Goal: Transaction & Acquisition: Obtain resource

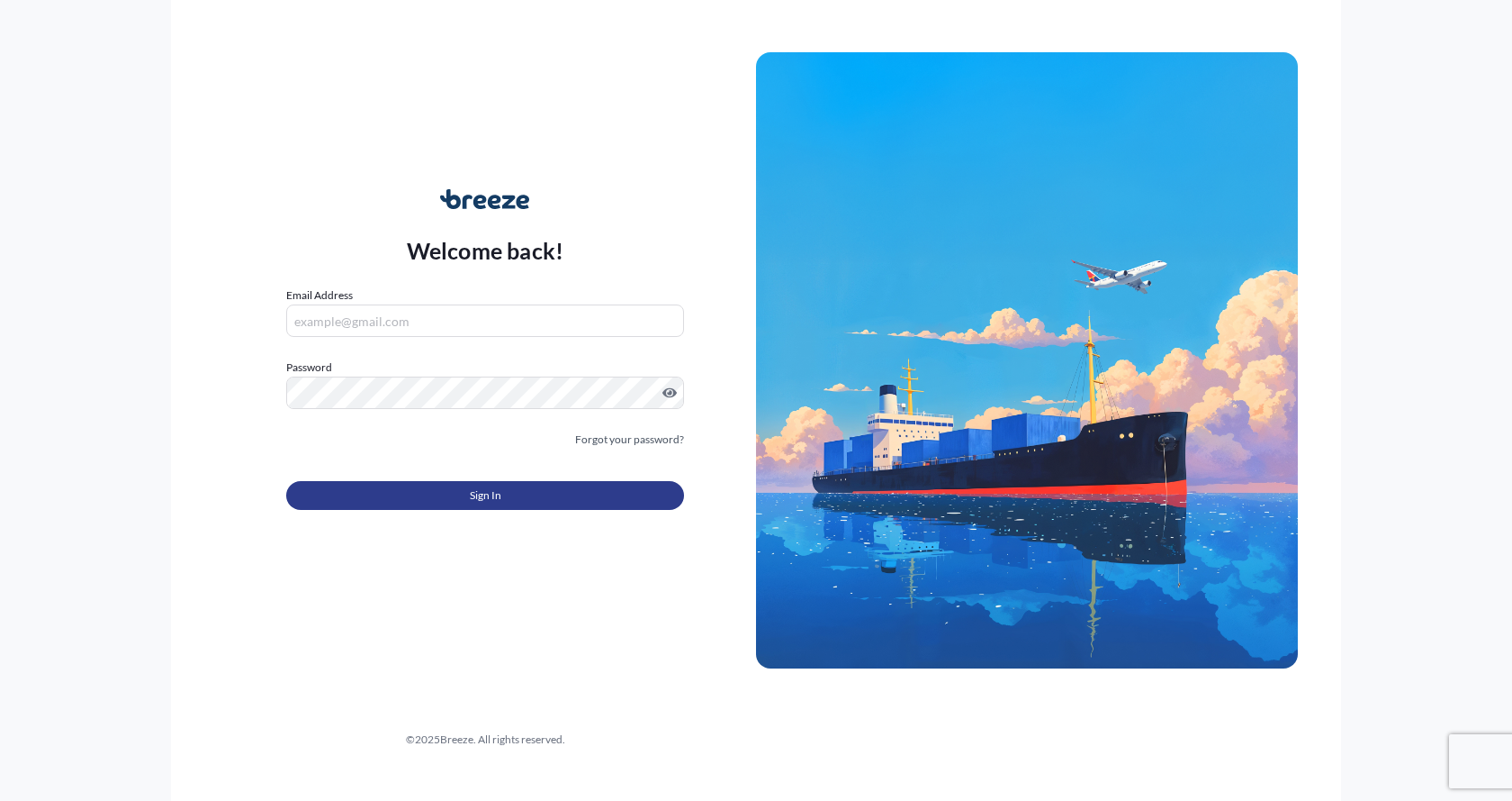
type input "[EMAIL_ADDRESS][DOMAIN_NAME]"
click at [417, 488] on button "Sign In" at bounding box center [486, 495] width 398 height 29
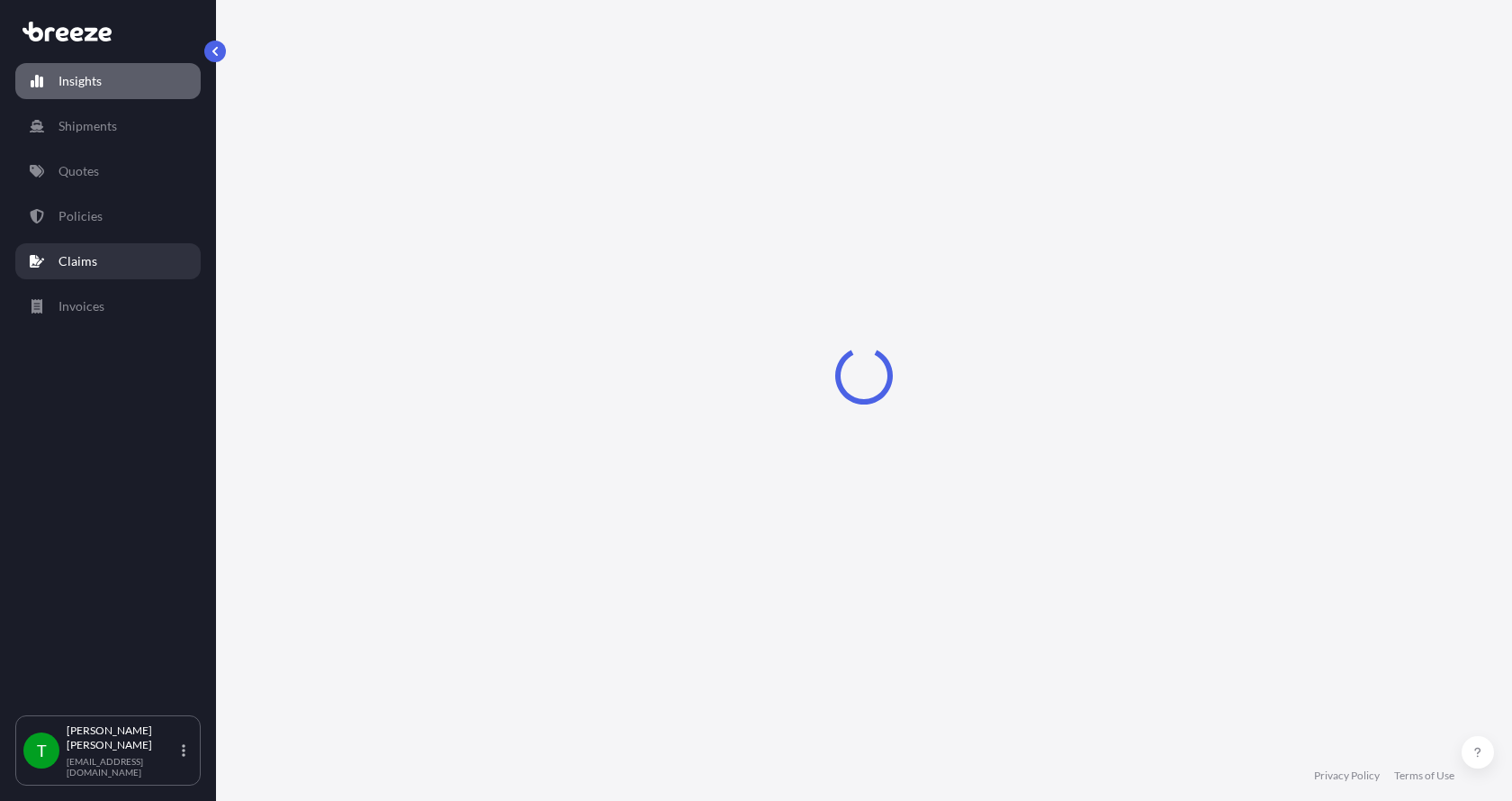
select select "2025"
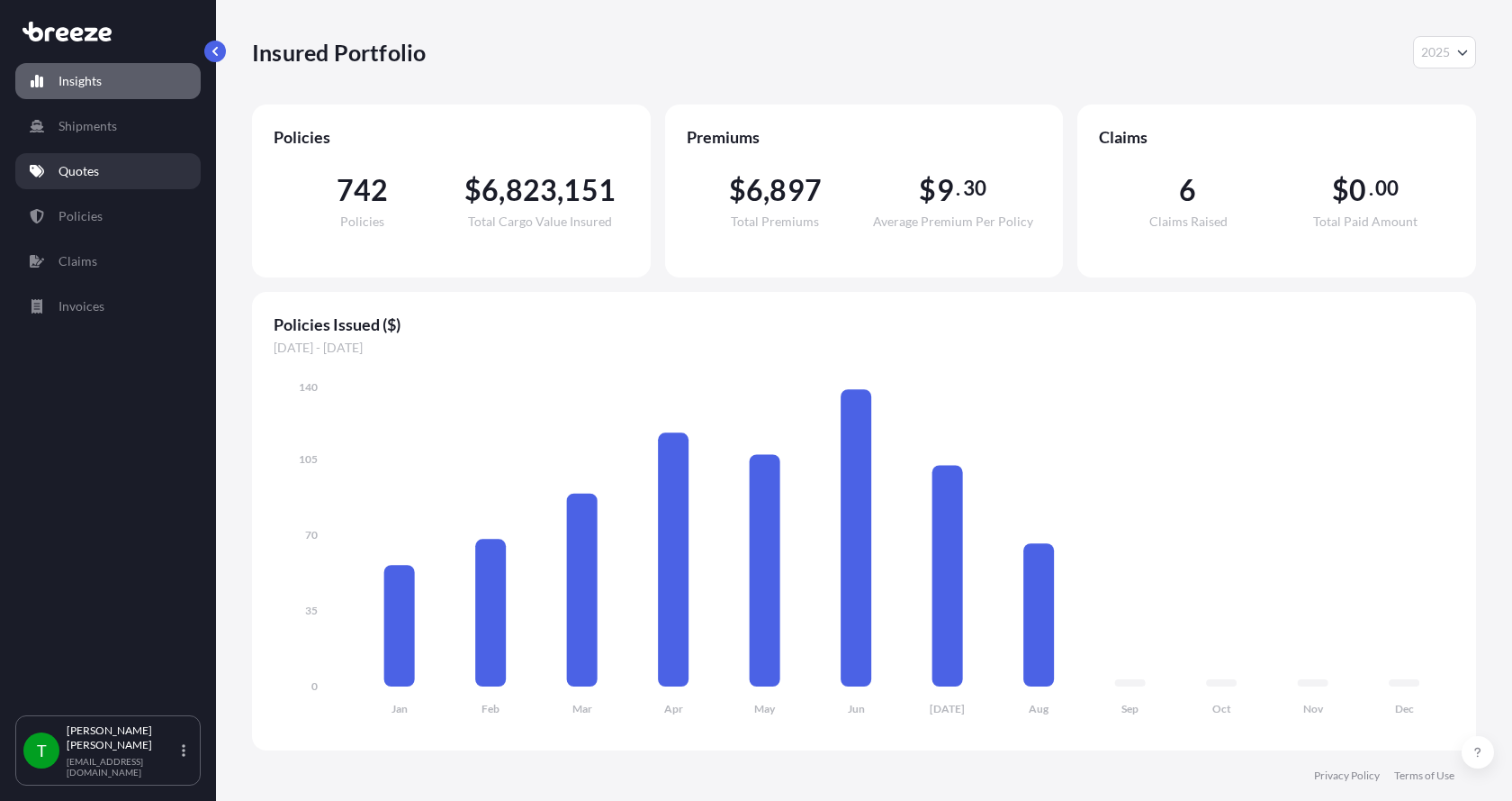
click at [88, 171] on p "Quotes" at bounding box center [78, 170] width 41 height 18
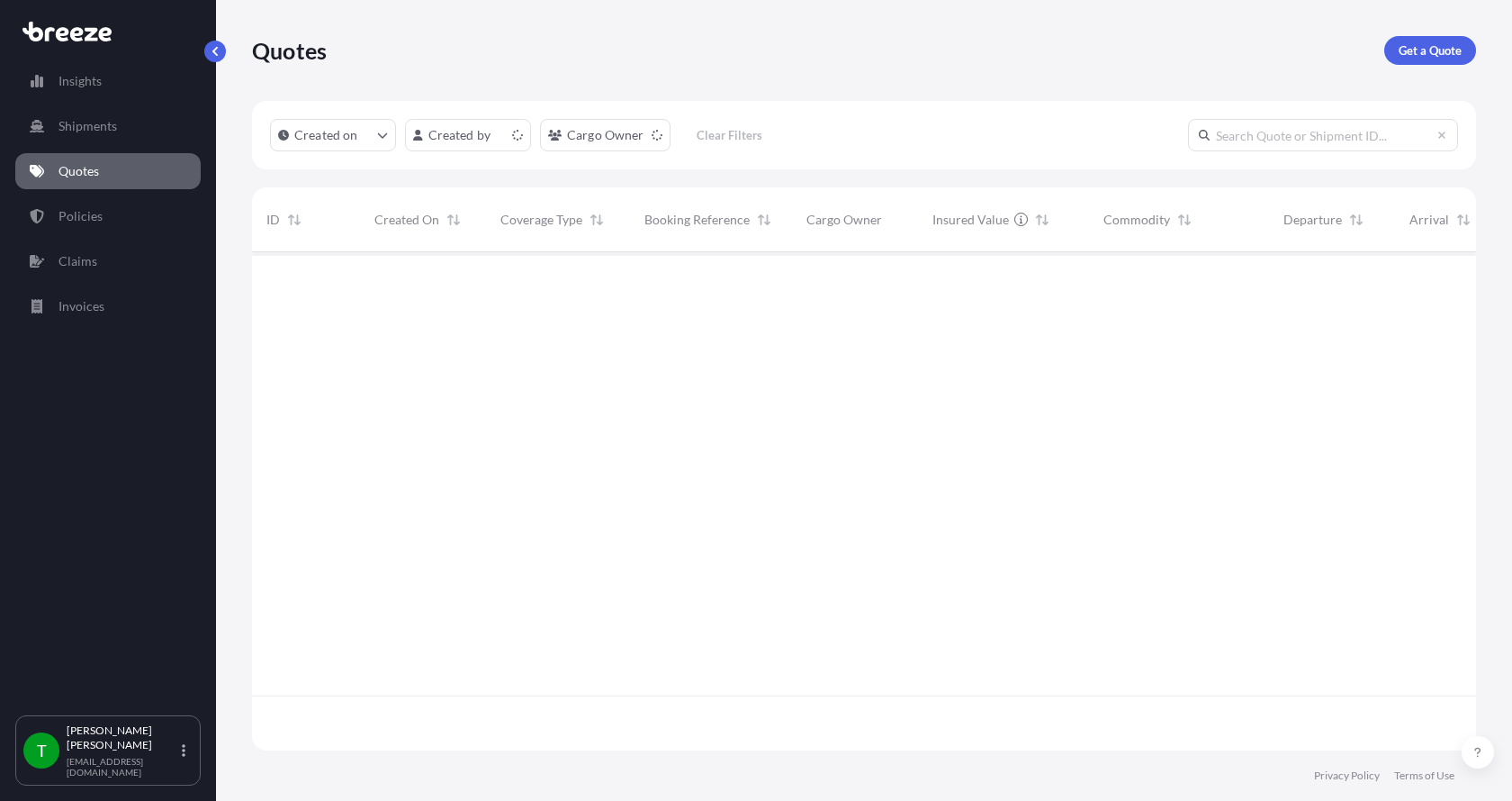
scroll to position [494, 1211]
click at [1415, 42] on p "Get a Quote" at bounding box center [1430, 50] width 63 height 18
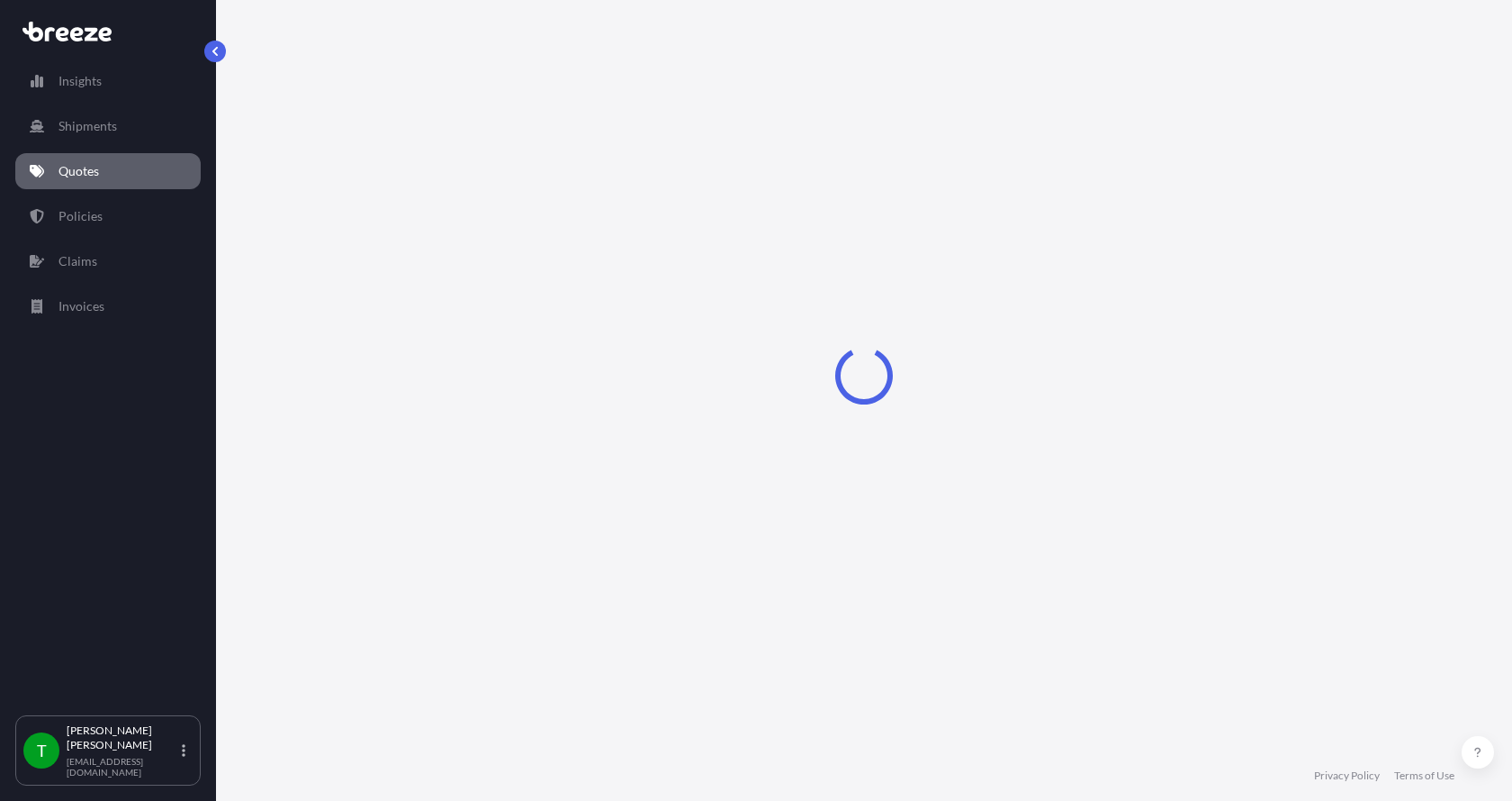
select select "Sea"
select select "1"
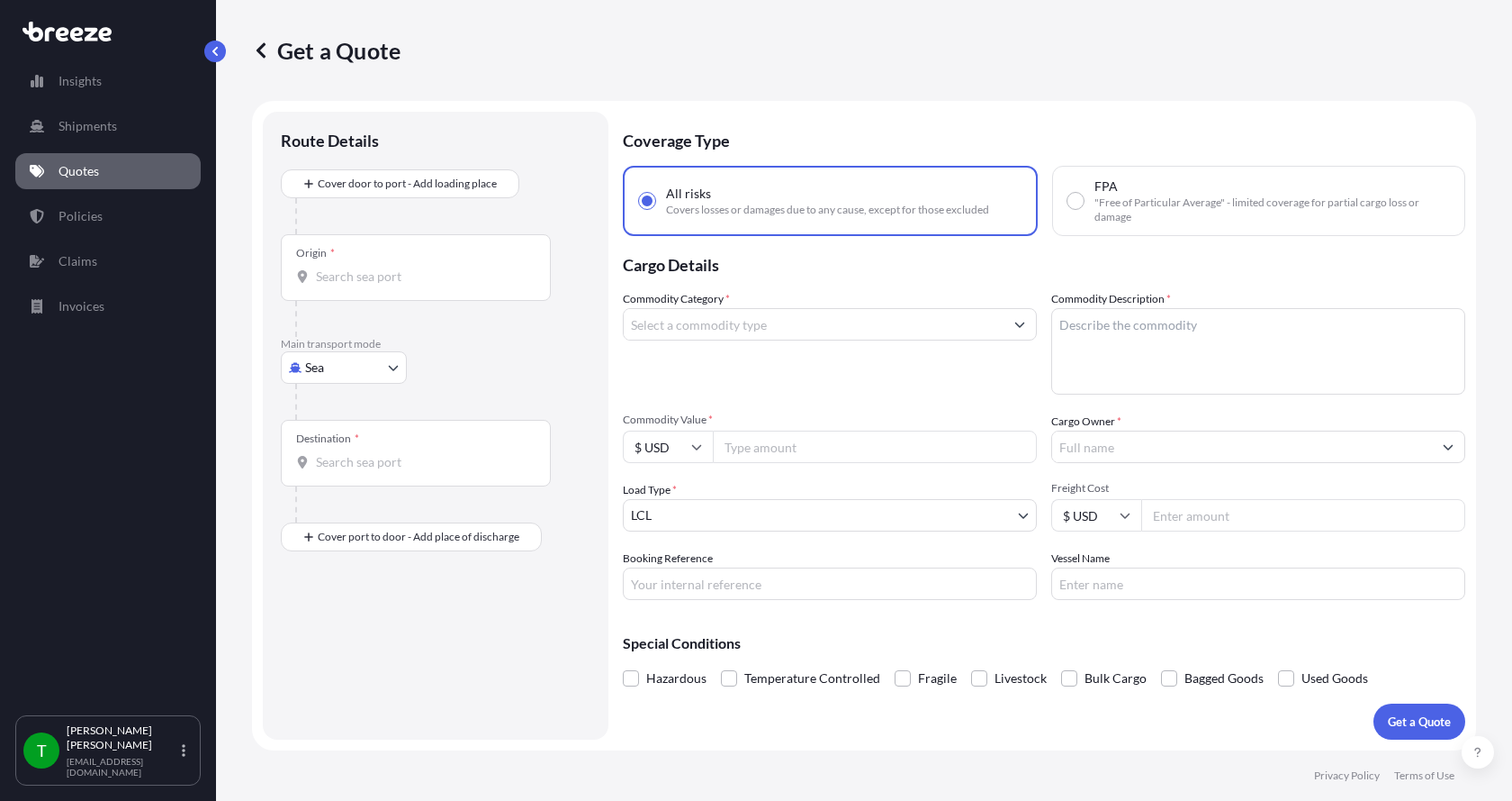
click at [300, 366] on body "Insights Shipments Quotes Policies Claims Invoices T [PERSON_NAME] [EMAIL_ADDRE…" at bounding box center [756, 400] width 1512 height 801
click at [329, 471] on span "Road" at bounding box center [329, 479] width 29 height 18
select select "Road"
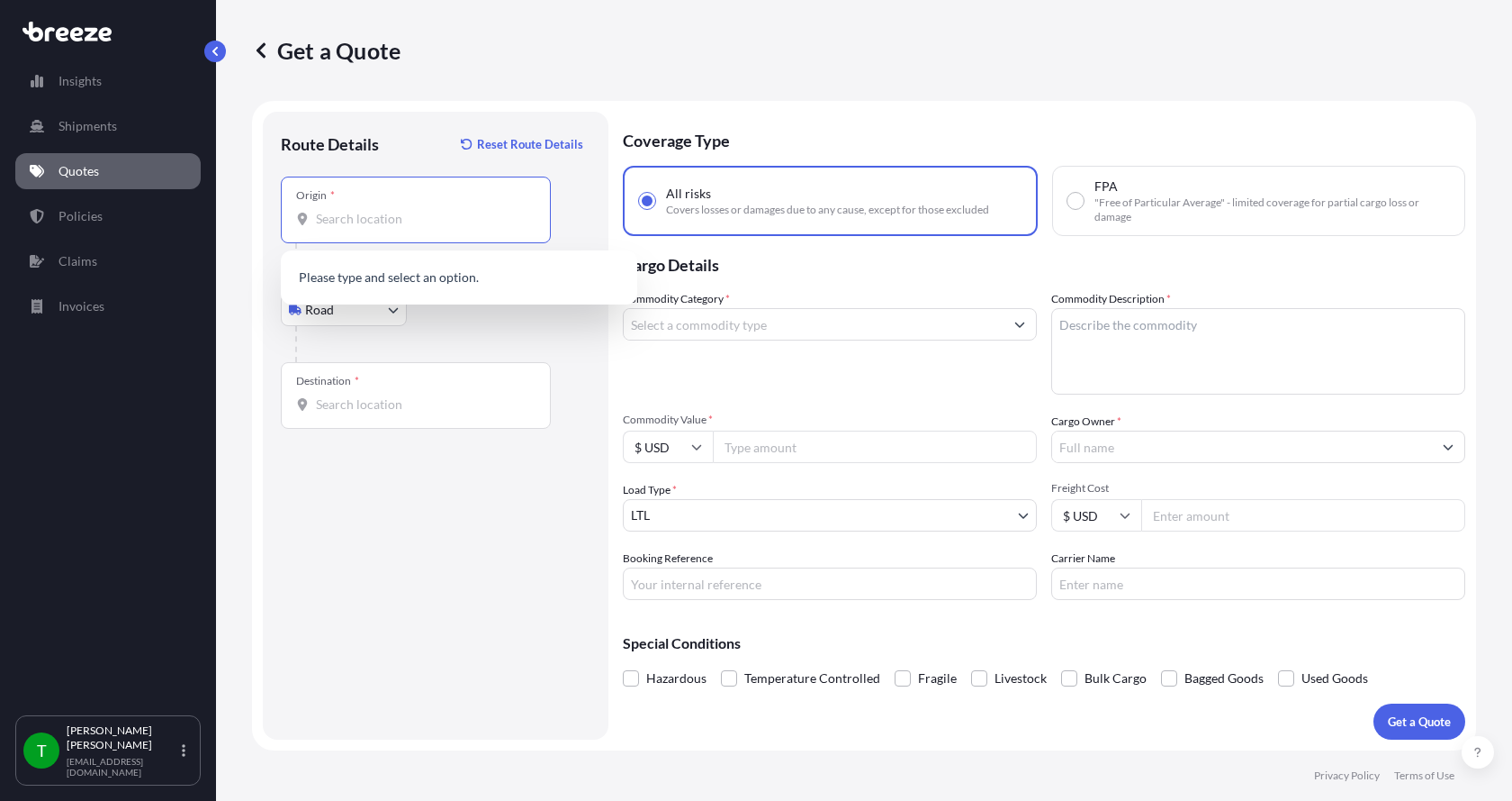
click at [368, 222] on input "Origin *" at bounding box center [422, 218] width 212 height 18
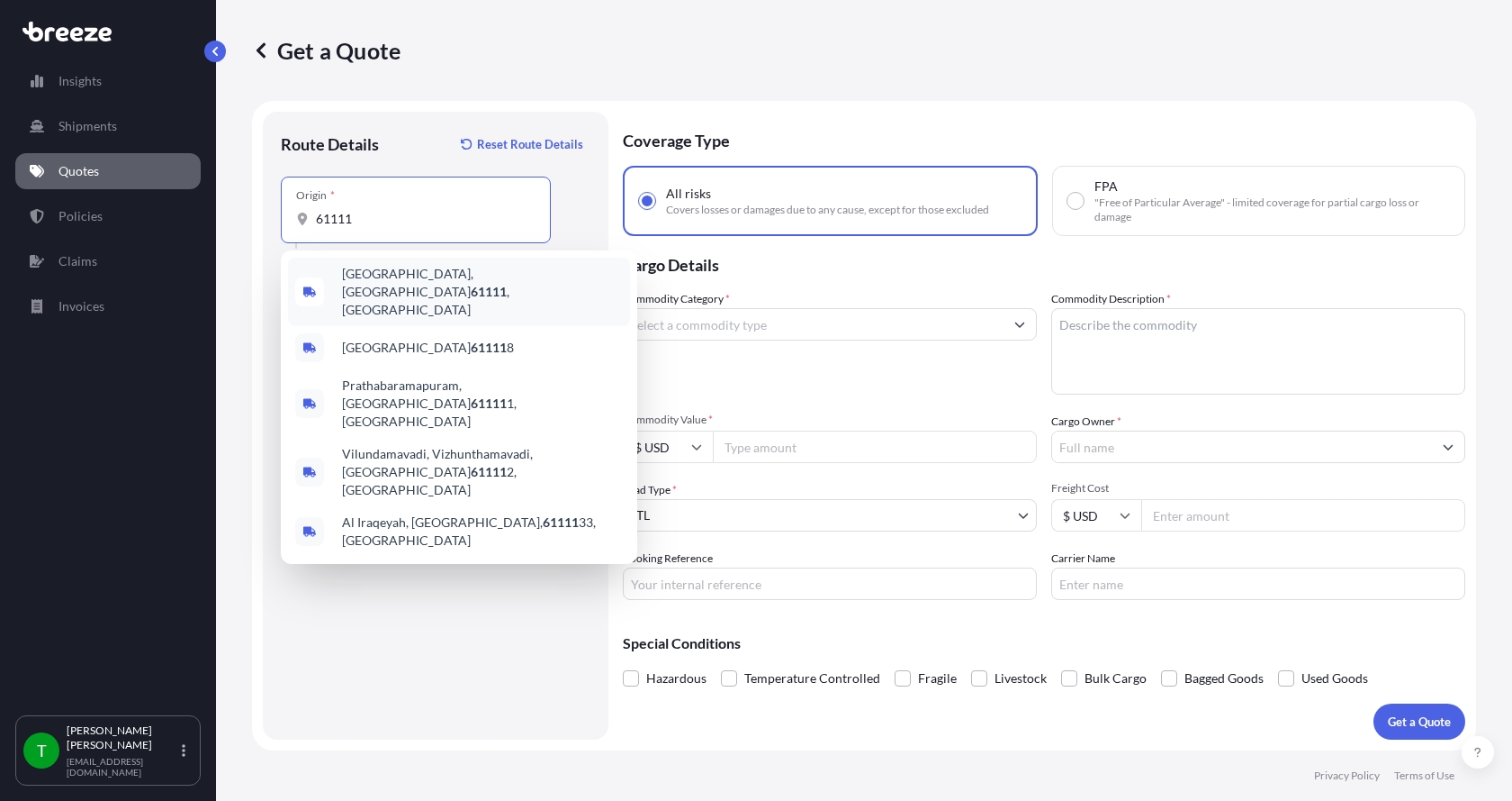
click at [380, 271] on span "[GEOGRAPHIC_DATA] , [GEOGRAPHIC_DATA]" at bounding box center [482, 291] width 281 height 54
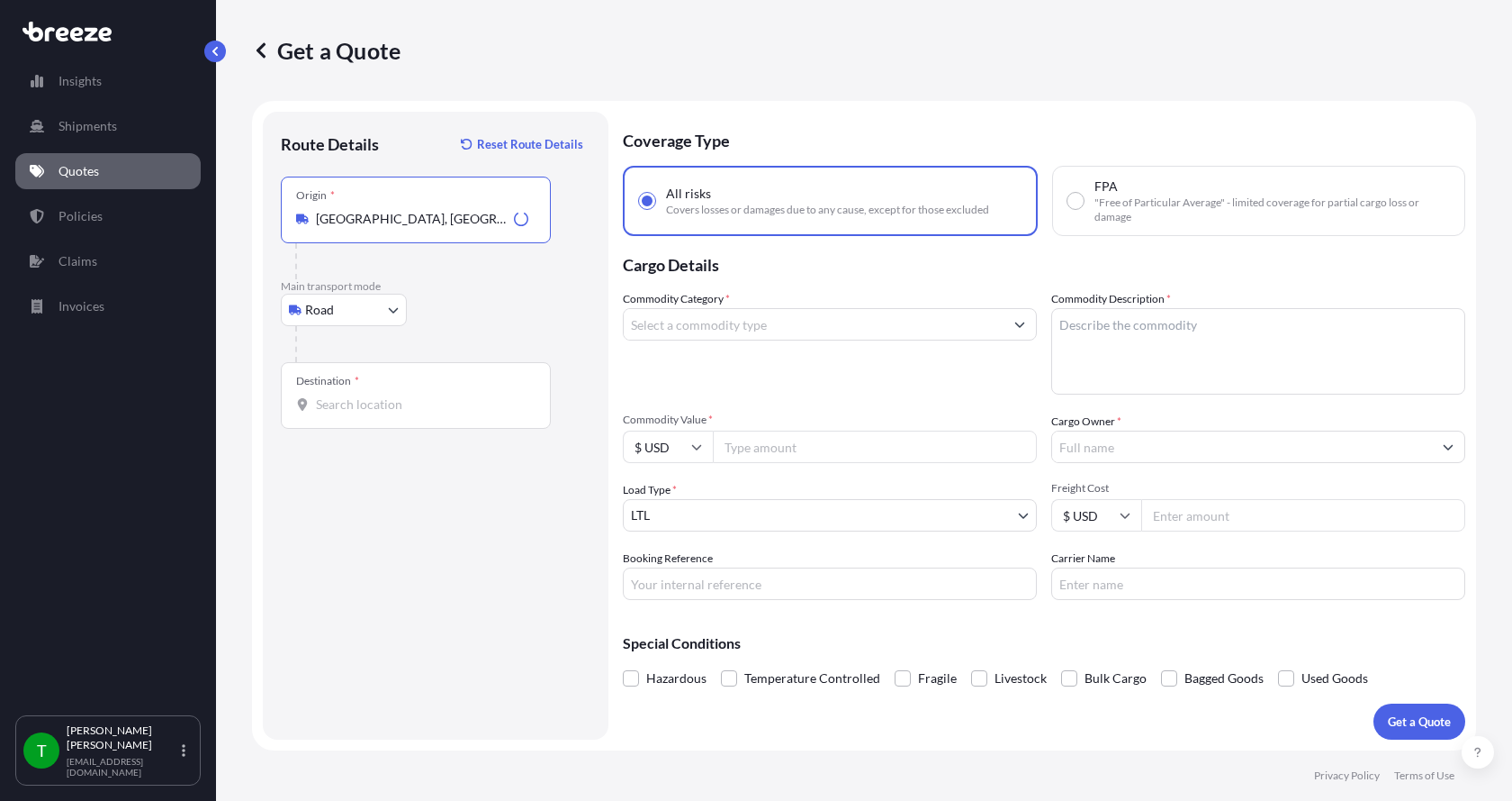
type input "[GEOGRAPHIC_DATA], [GEOGRAPHIC_DATA]"
click at [328, 392] on div "Destination *" at bounding box center [416, 395] width 270 height 67
click at [328, 395] on input "Destination *" at bounding box center [422, 404] width 212 height 18
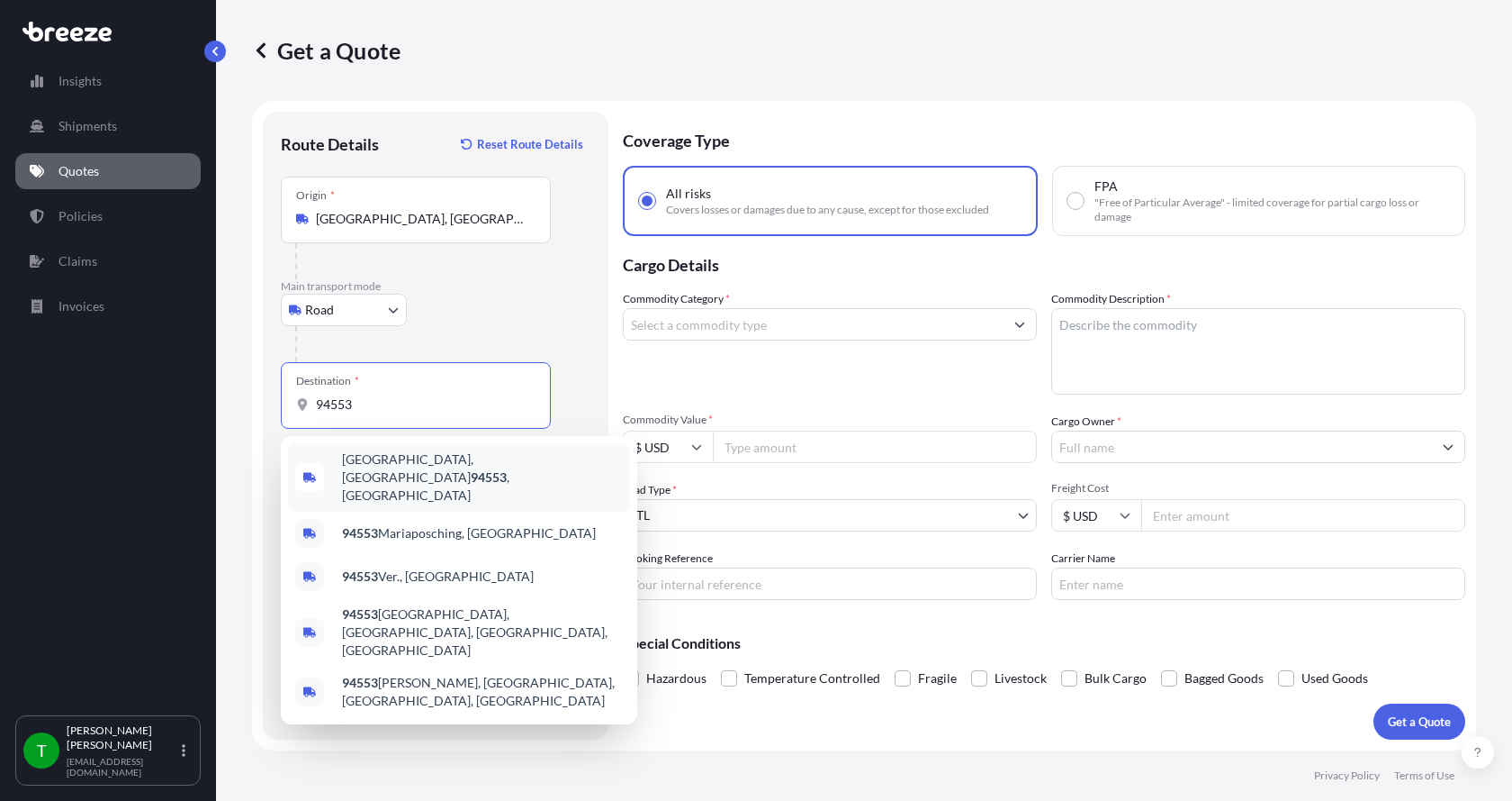
drag, startPoint x: 388, startPoint y: 400, endPoint x: 262, endPoint y: 398, distance: 126.0
click at [266, 398] on div "Route Details Reset Route Details Place of loading Road Road Rail Origin * [GEO…" at bounding box center [435, 425] width 346 height 628
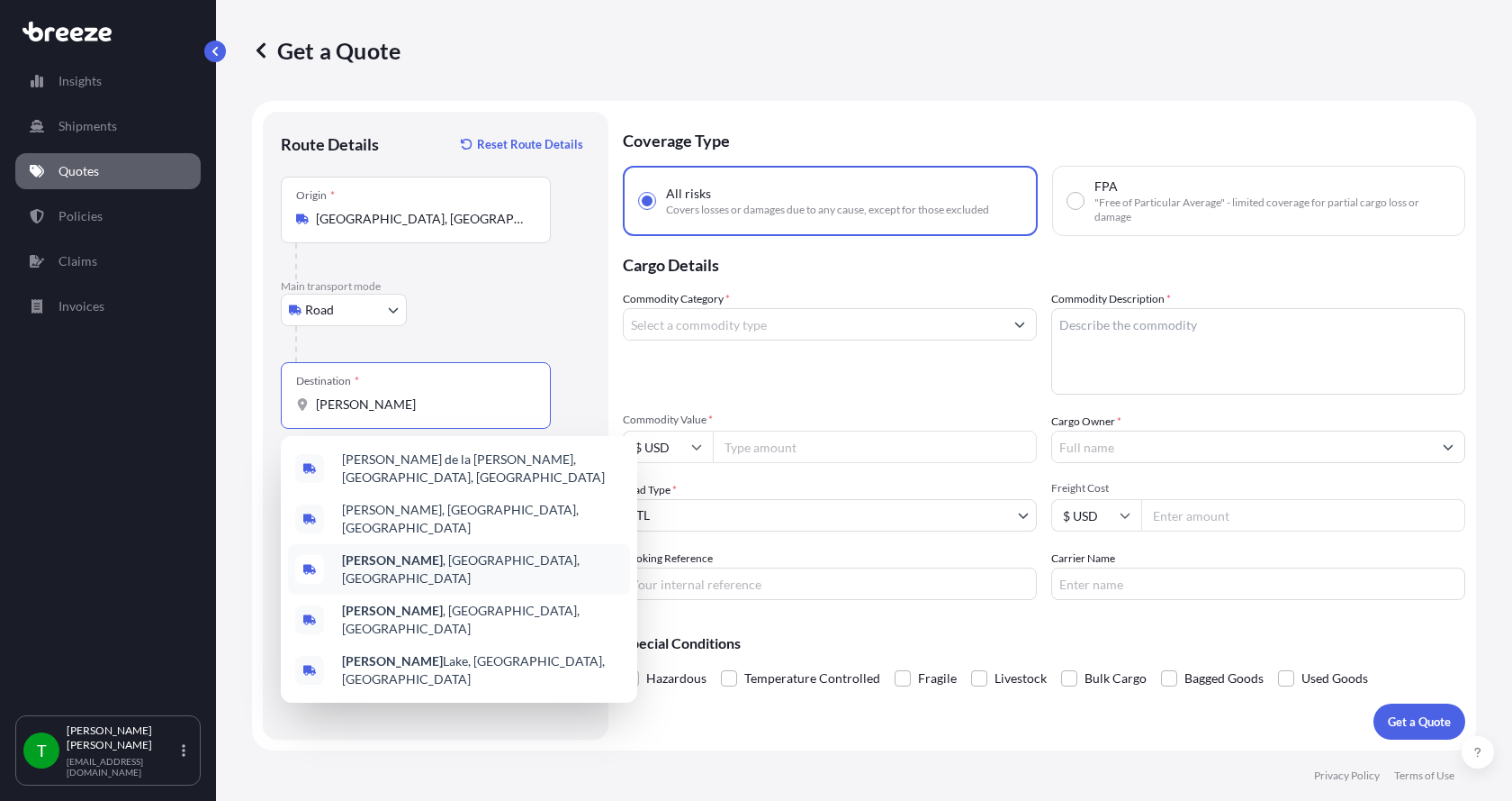
click at [353, 552] on b "[PERSON_NAME]" at bounding box center [392, 560] width 101 height 15
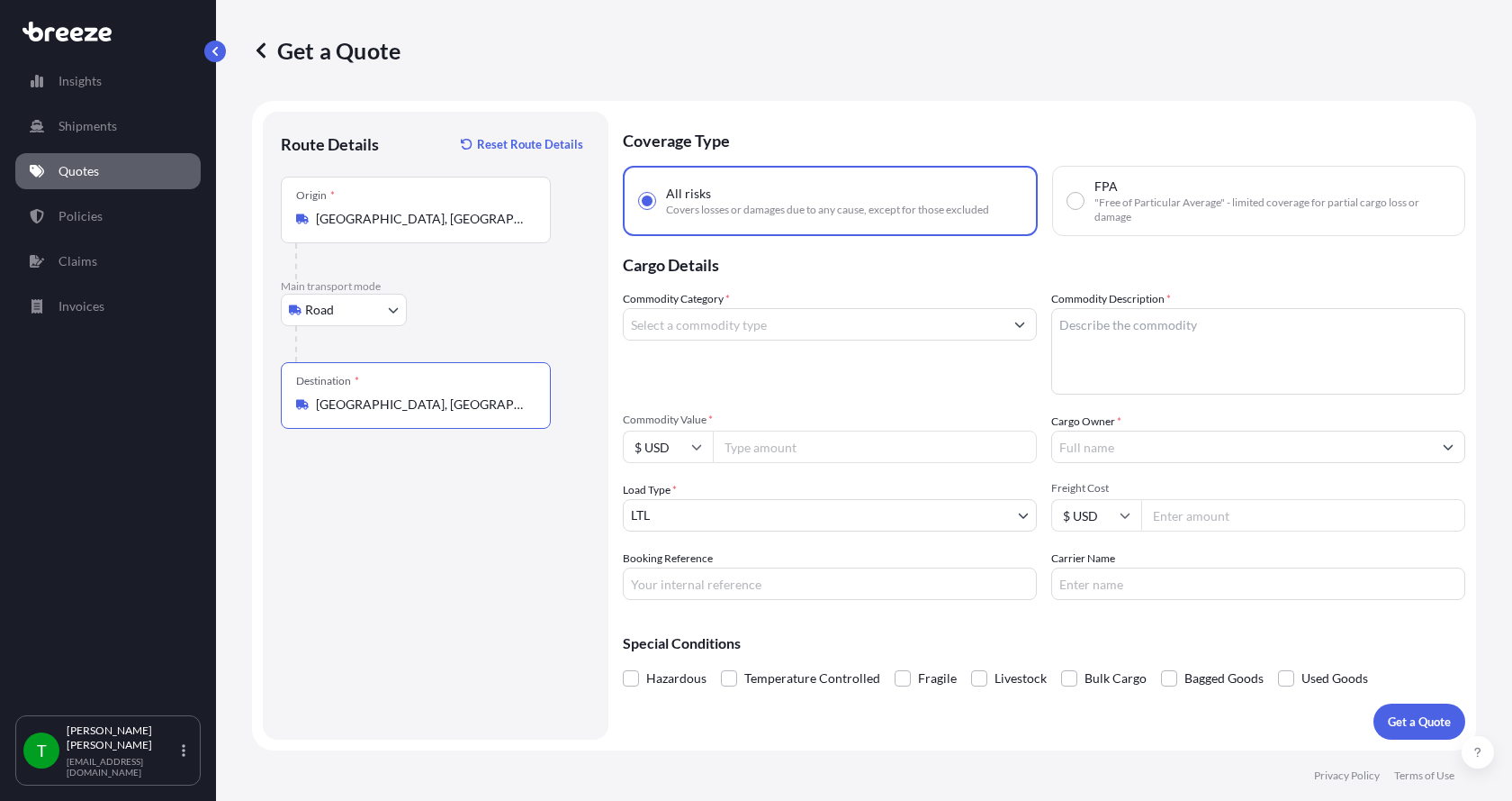
type input "[GEOGRAPHIC_DATA], [GEOGRAPHIC_DATA], [GEOGRAPHIC_DATA]"
click at [677, 322] on input "Commodity Category *" at bounding box center [813, 324] width 380 height 32
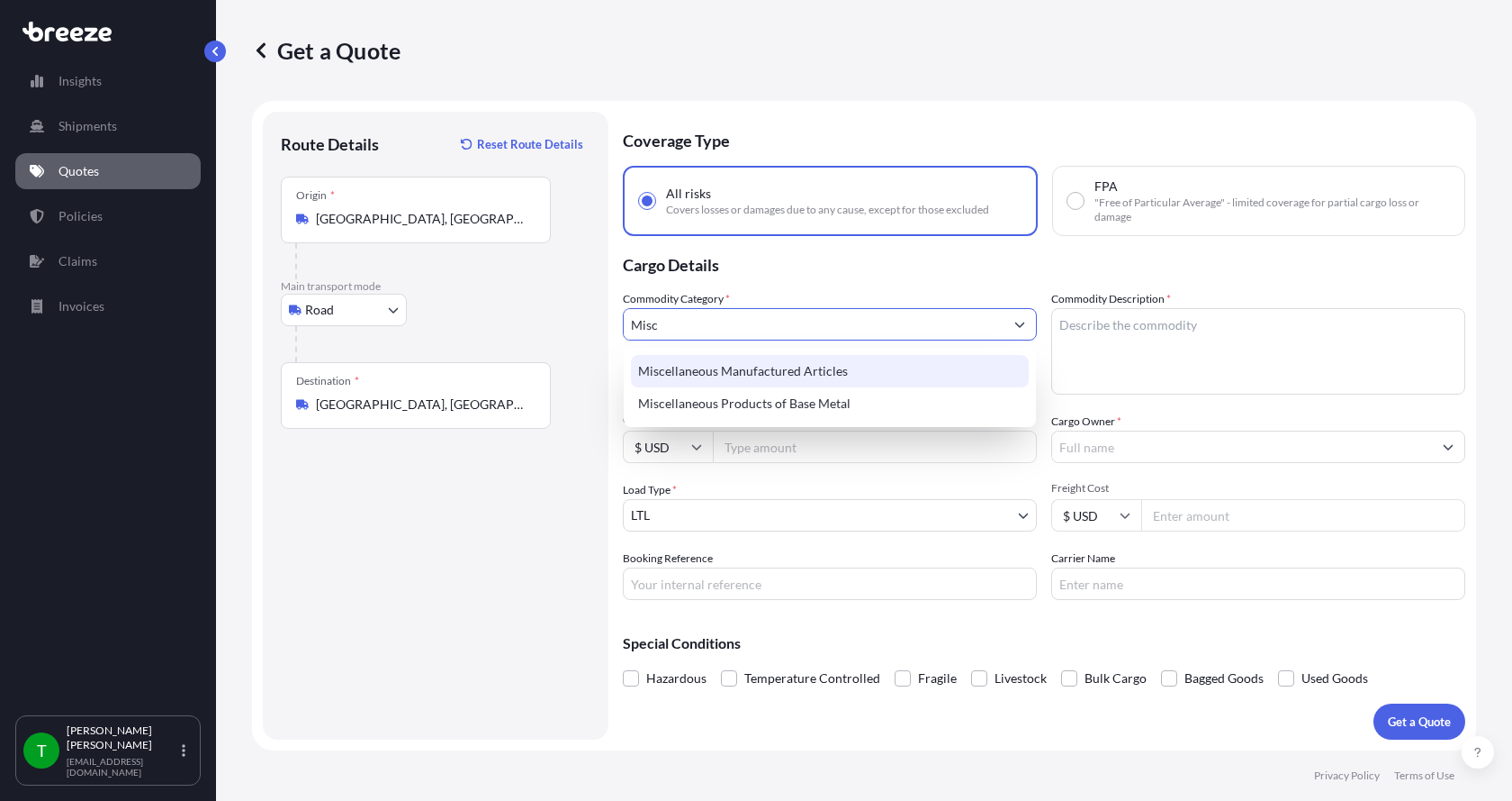
click at [694, 379] on div "Miscellaneous Manufactured Articles" at bounding box center [830, 371] width 398 height 32
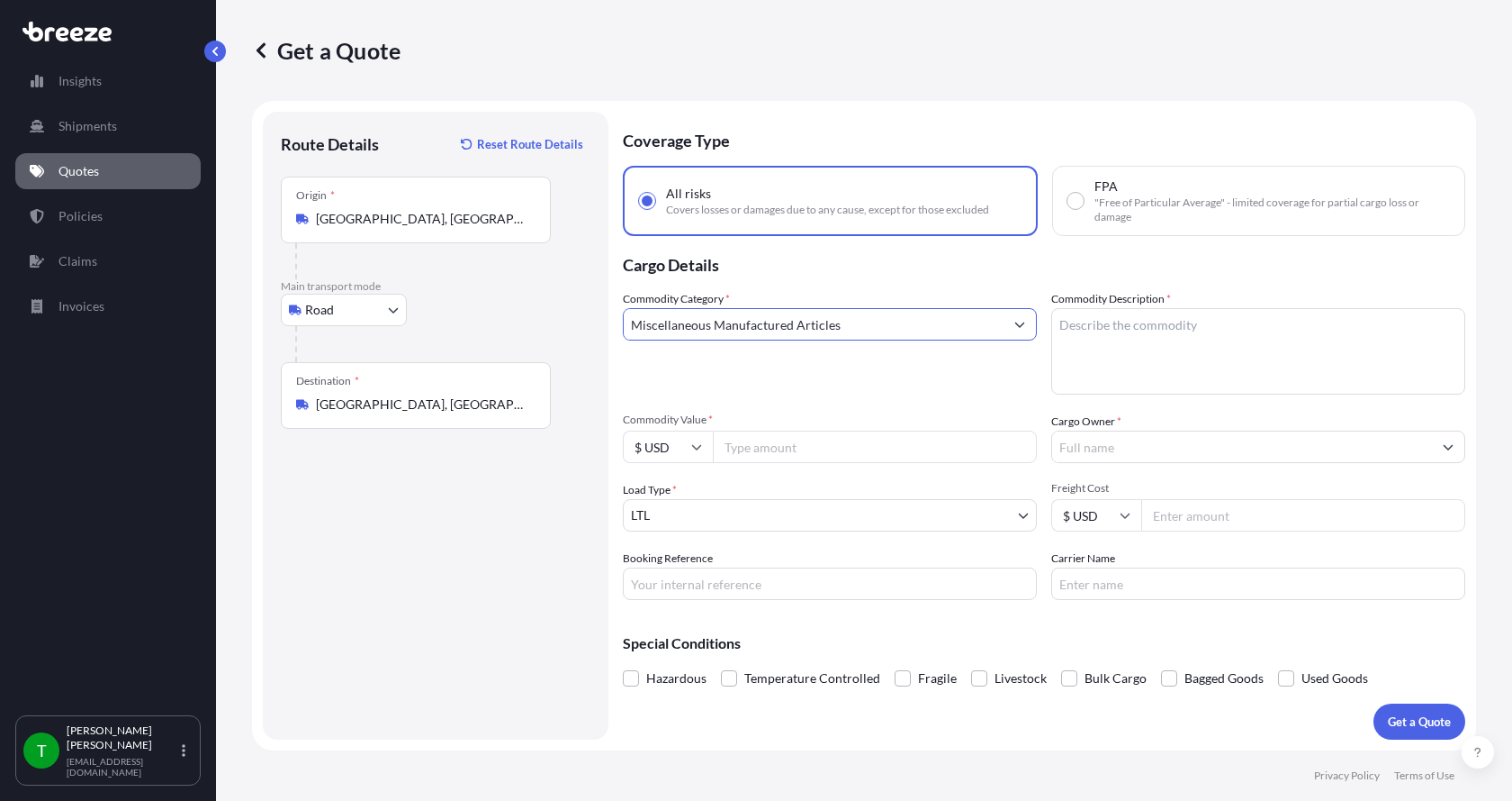
type input "Miscellaneous Manufactured Articles"
click at [1095, 322] on textarea "Commodity Description *" at bounding box center [1258, 350] width 414 height 87
type textarea "Part AER Powersection 20HP"
click at [801, 451] on input "Commodity Value *" at bounding box center [875, 447] width 324 height 32
click at [748, 453] on input "Commodity Value *" at bounding box center [875, 447] width 324 height 32
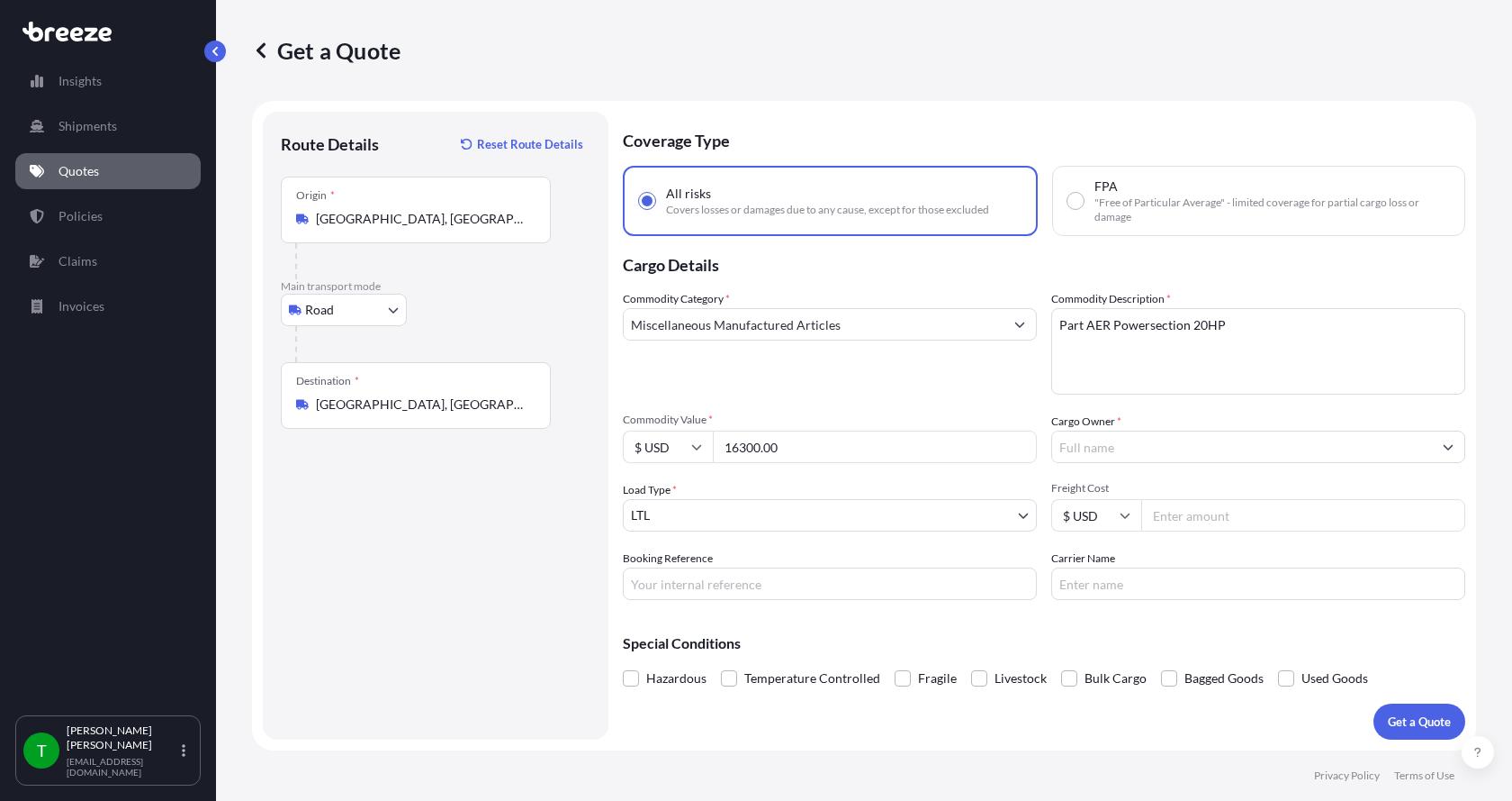
type input "16300.00"
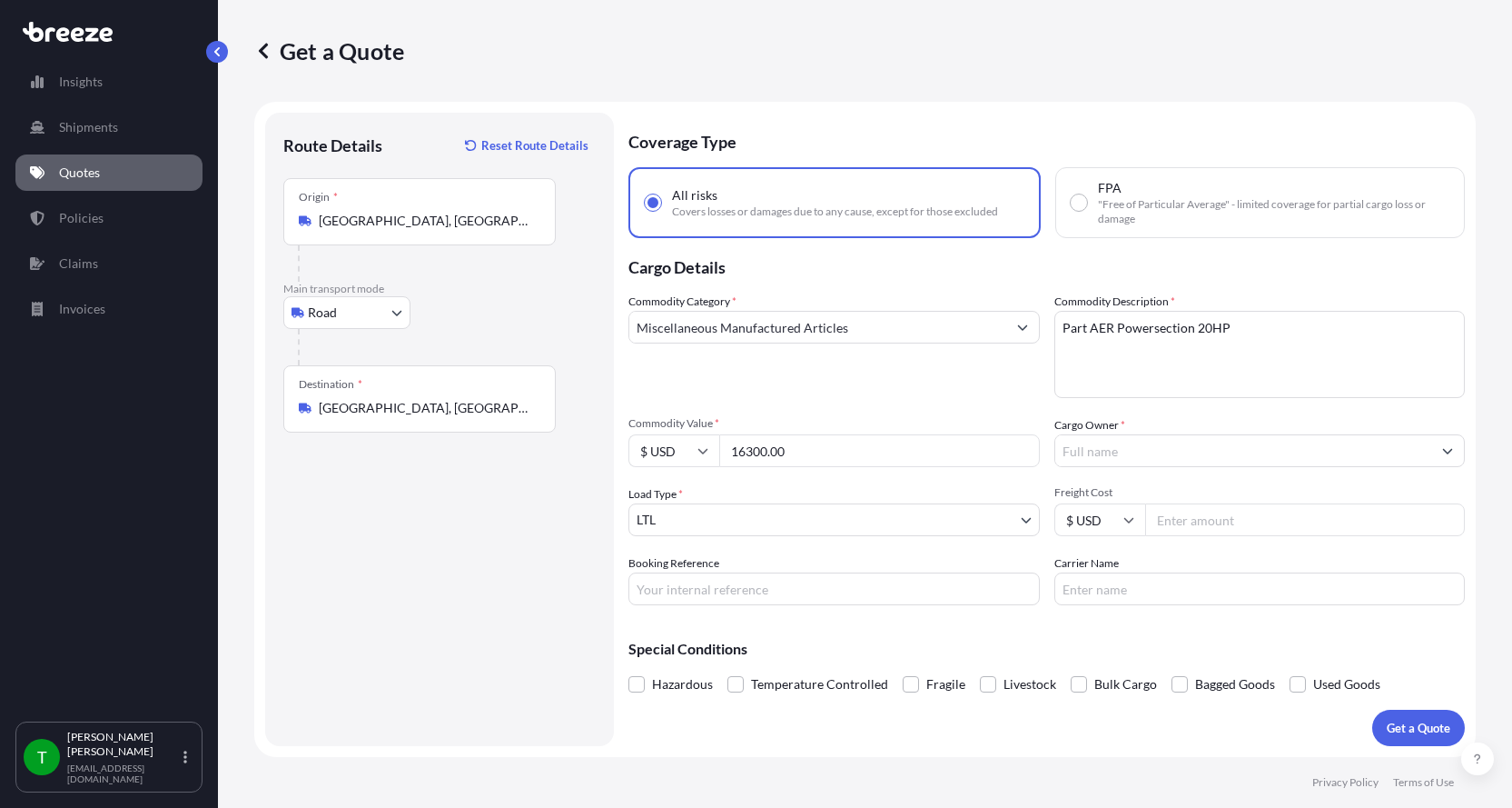
click at [1103, 453] on input "Cargo Owner *" at bounding box center [1244, 451] width 377 height 33
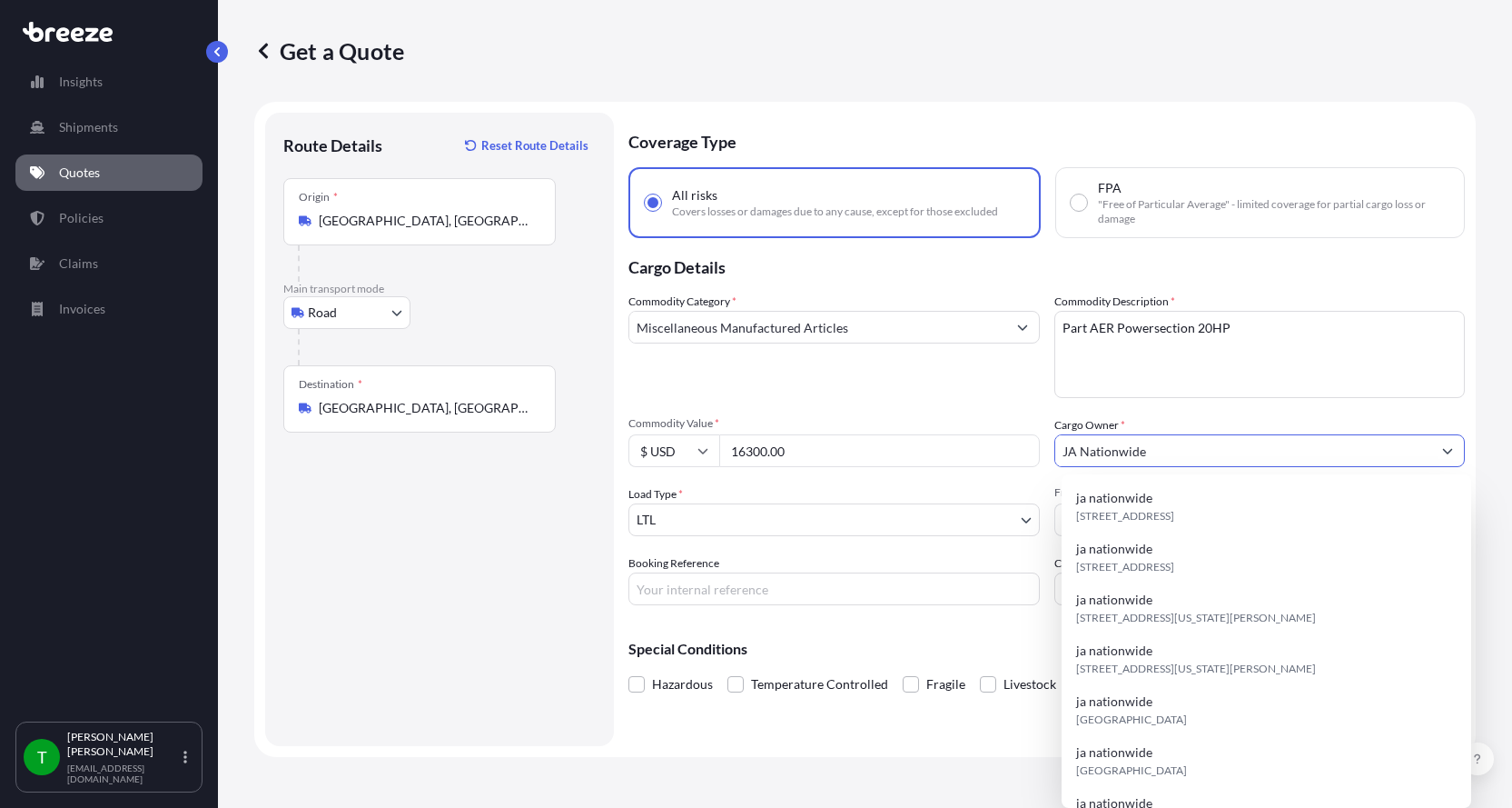
type input "JA Nationwide"
click at [699, 595] on input "Booking Reference" at bounding box center [834, 589] width 411 height 33
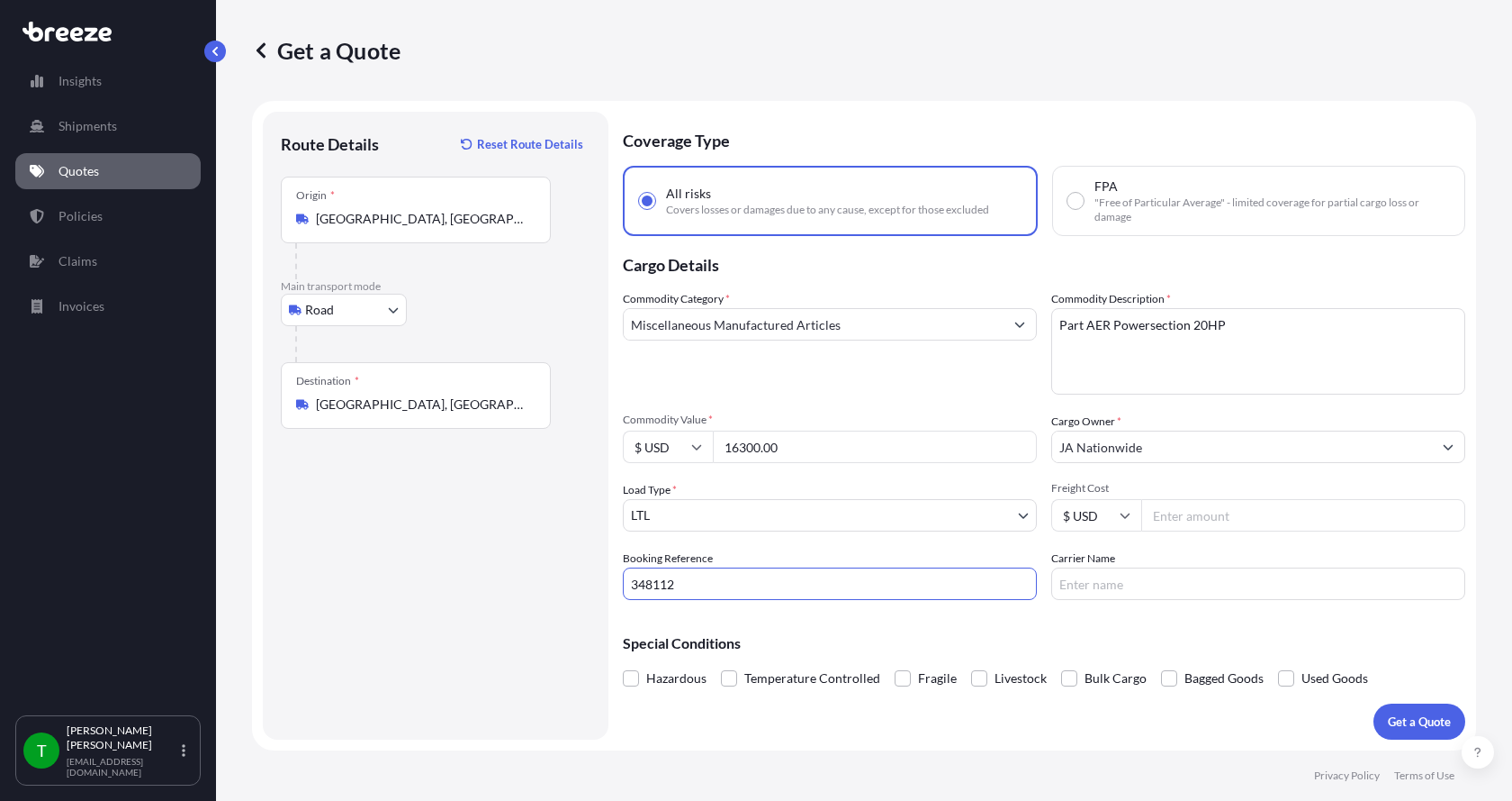
type input "348112"
click at [1210, 524] on input "Freight Cost" at bounding box center [1303, 515] width 324 height 32
type input "560.00"
click at [1148, 581] on input "Carrier Name" at bounding box center [1258, 584] width 414 height 32
type input "Roadrunner"
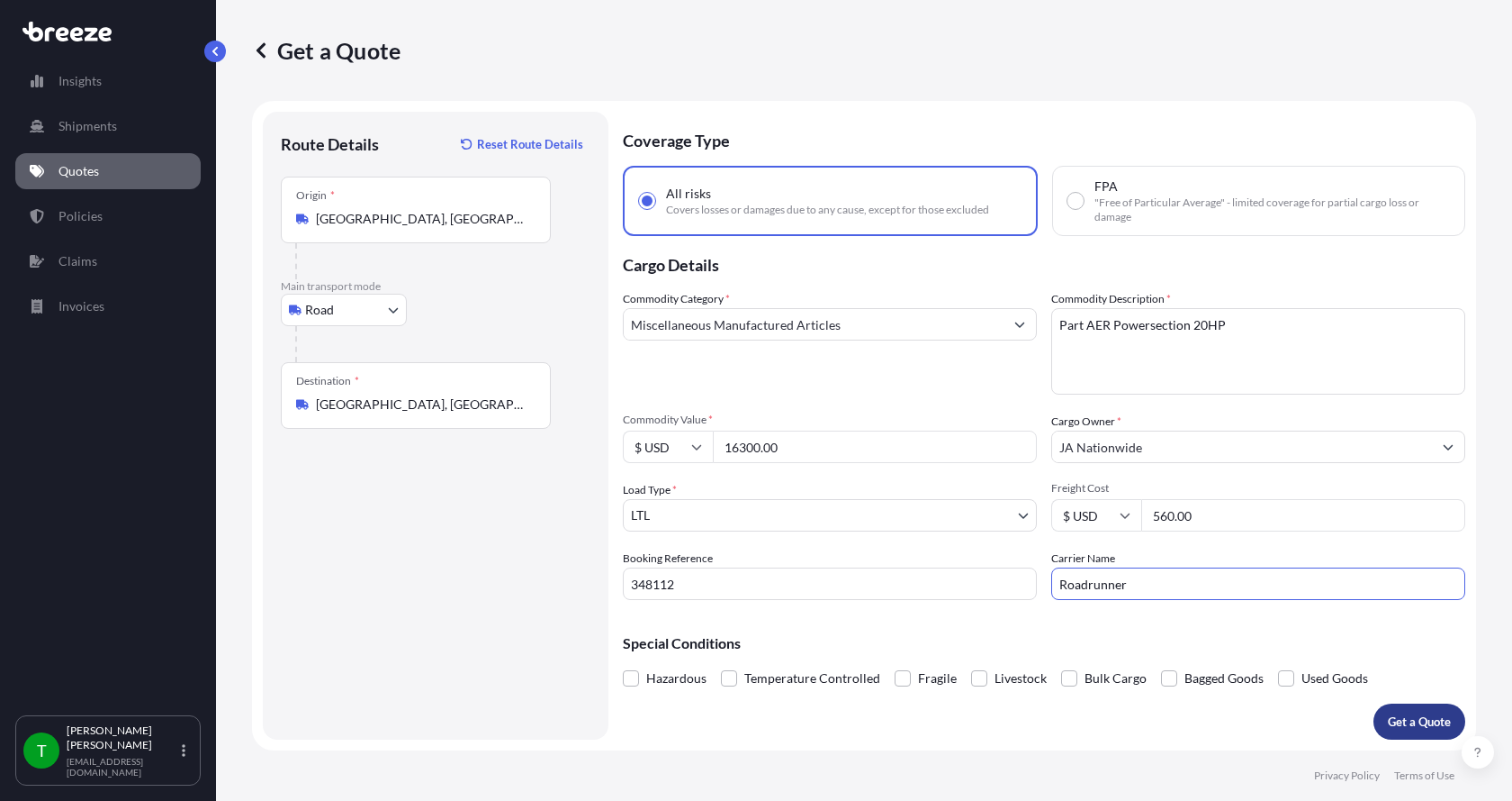
click at [1386, 709] on button "Get a Quote" at bounding box center [1420, 721] width 91 height 36
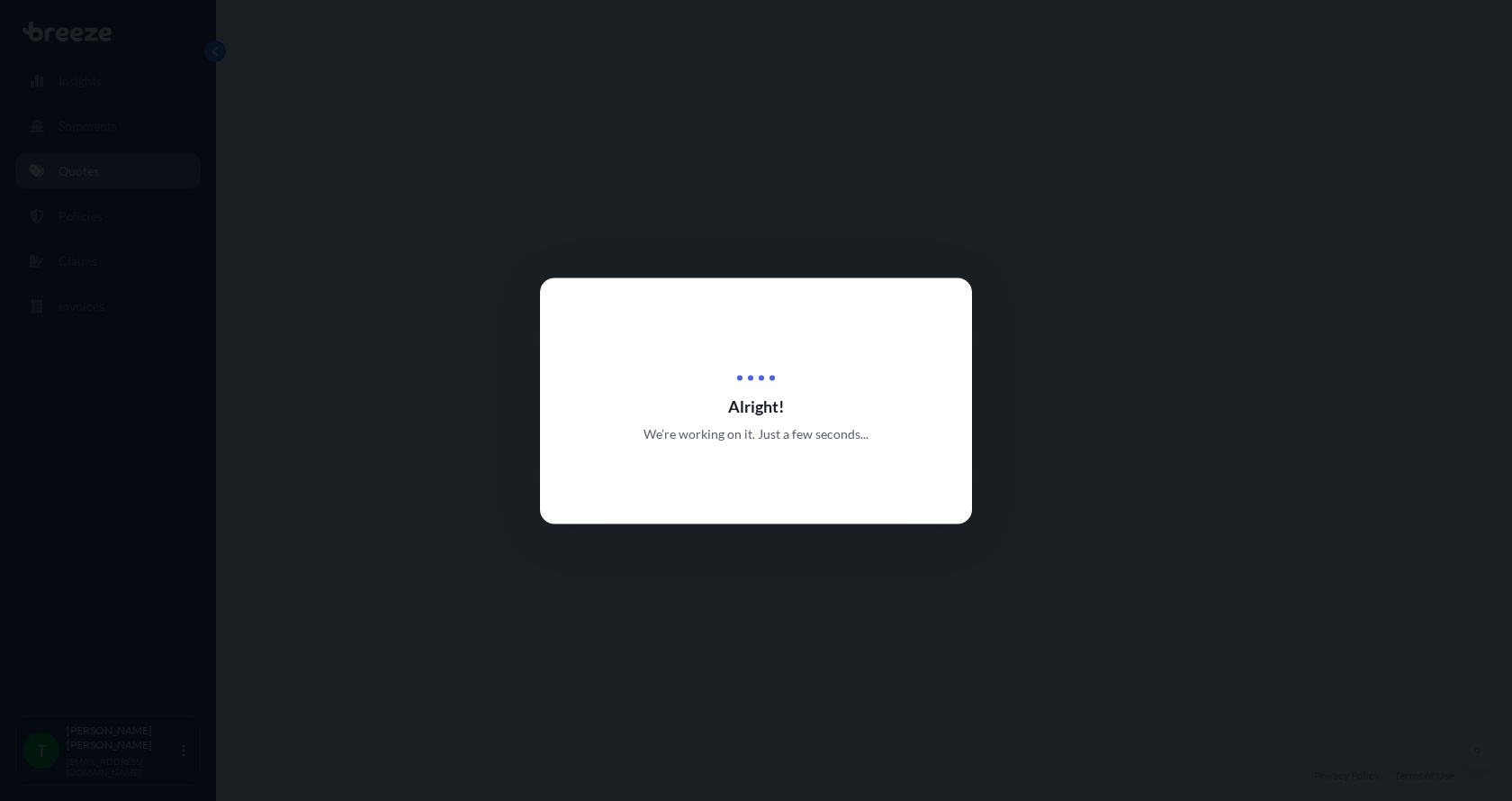
select select "Road"
select select "1"
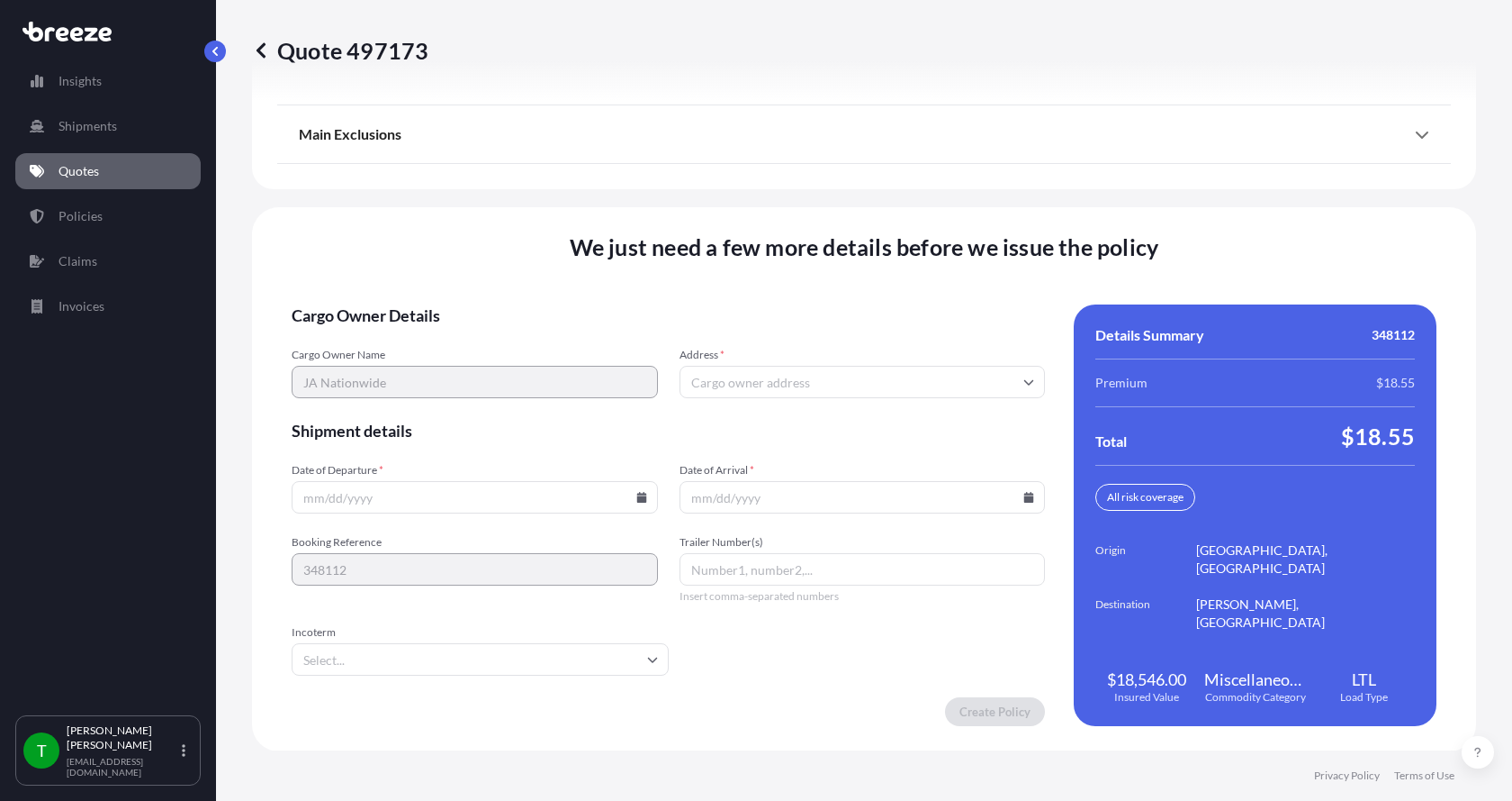
scroll to position [2370, 0]
click at [814, 377] on input "Address *" at bounding box center [863, 381] width 367 height 32
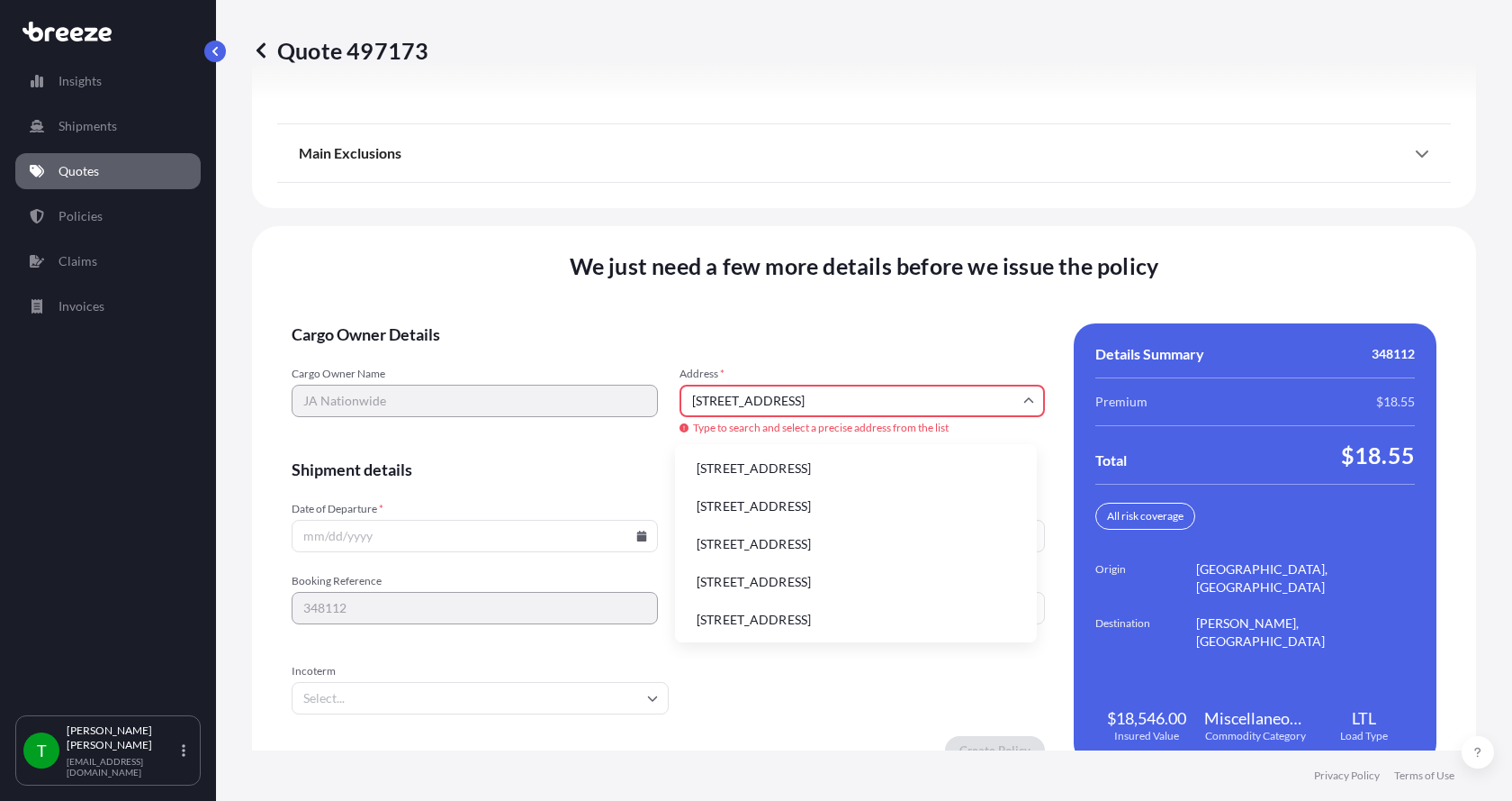
click at [771, 464] on li "[STREET_ADDRESS]" at bounding box center [856, 469] width 348 height 34
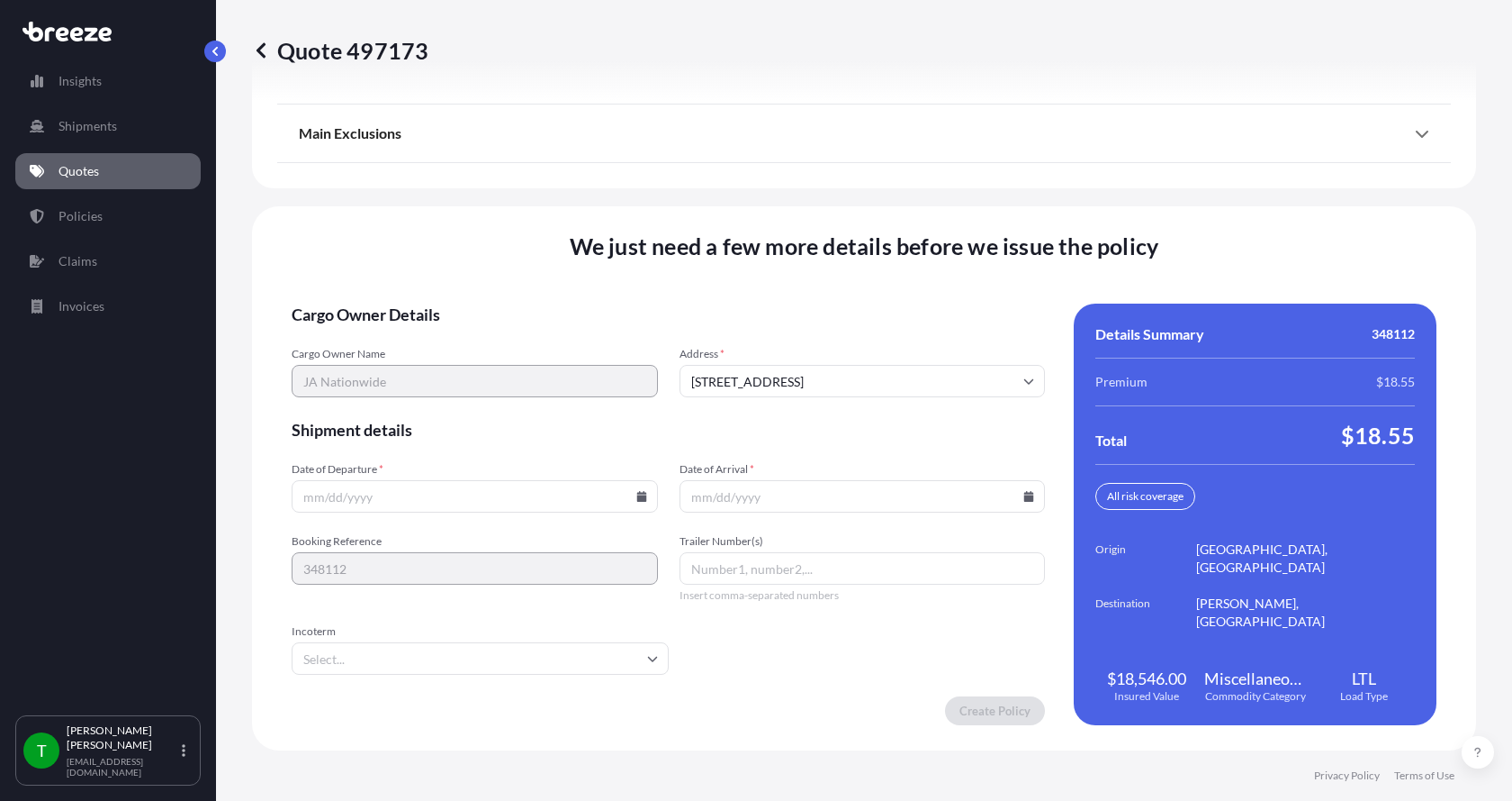
type input "[STREET_ADDRESS]"
click at [636, 494] on icon at bounding box center [641, 495] width 10 height 10
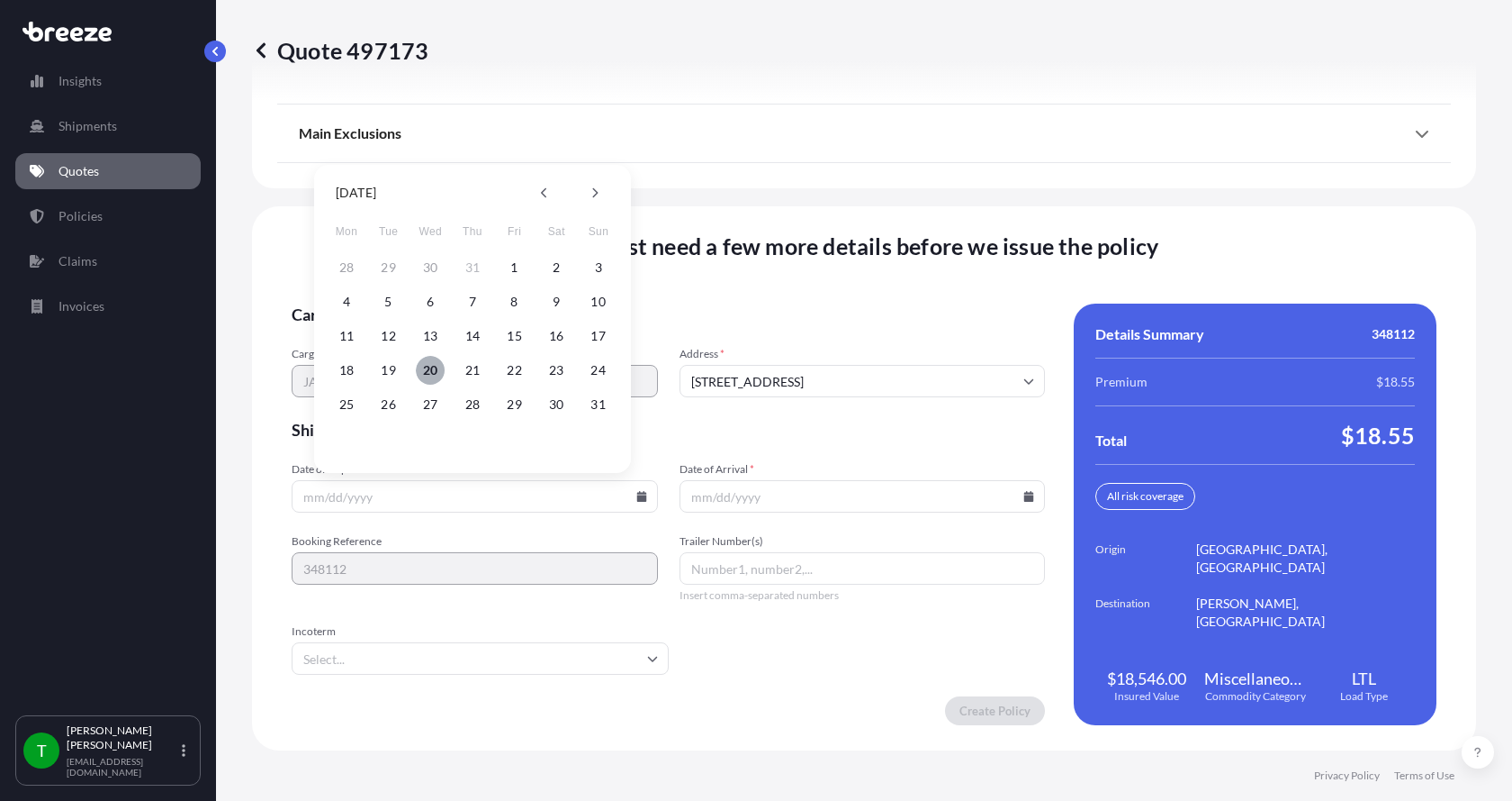
click at [429, 365] on button "20" at bounding box center [430, 370] width 29 height 29
type input "[DATE]"
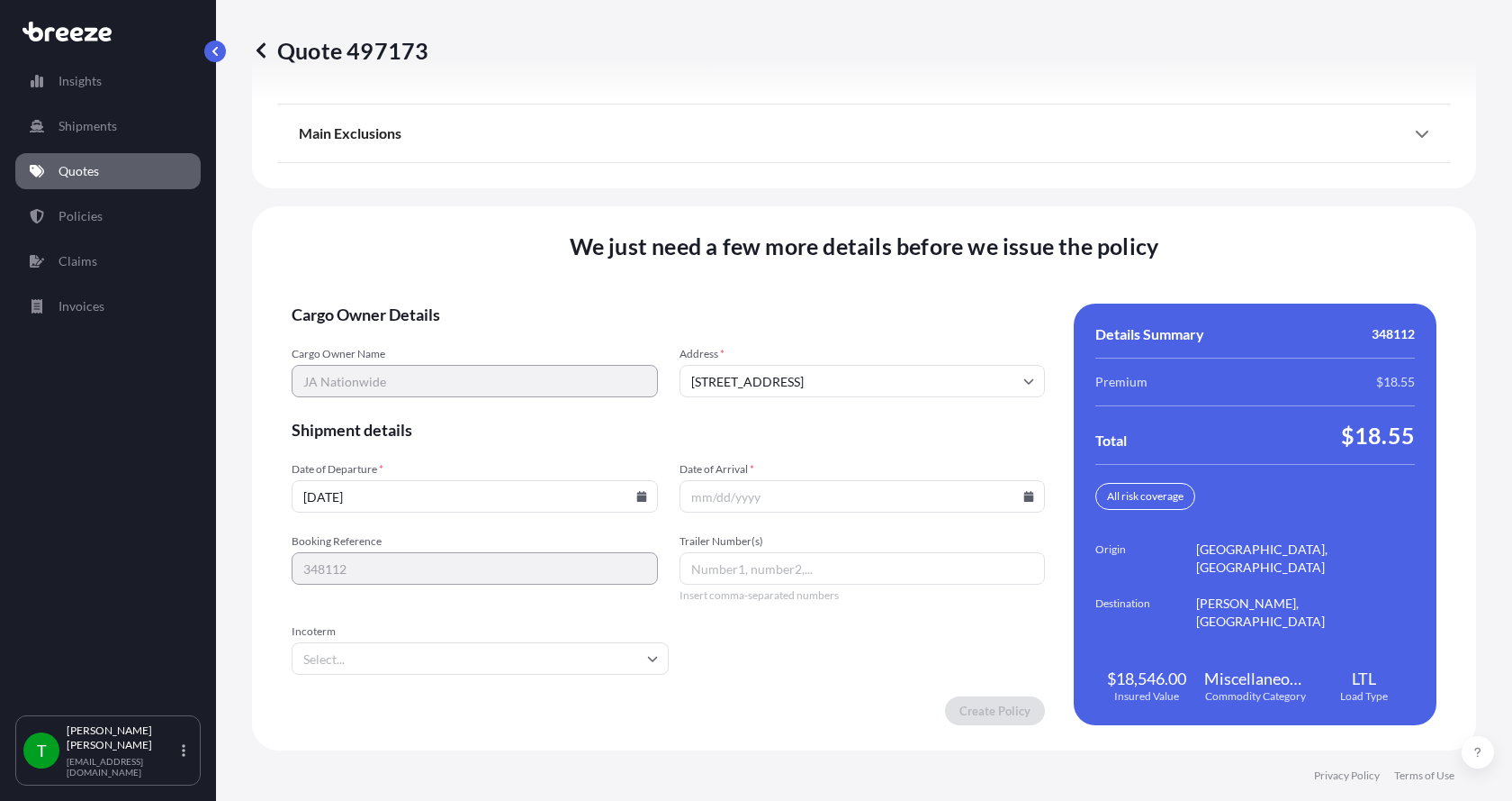
click at [1025, 497] on icon at bounding box center [1029, 495] width 10 height 10
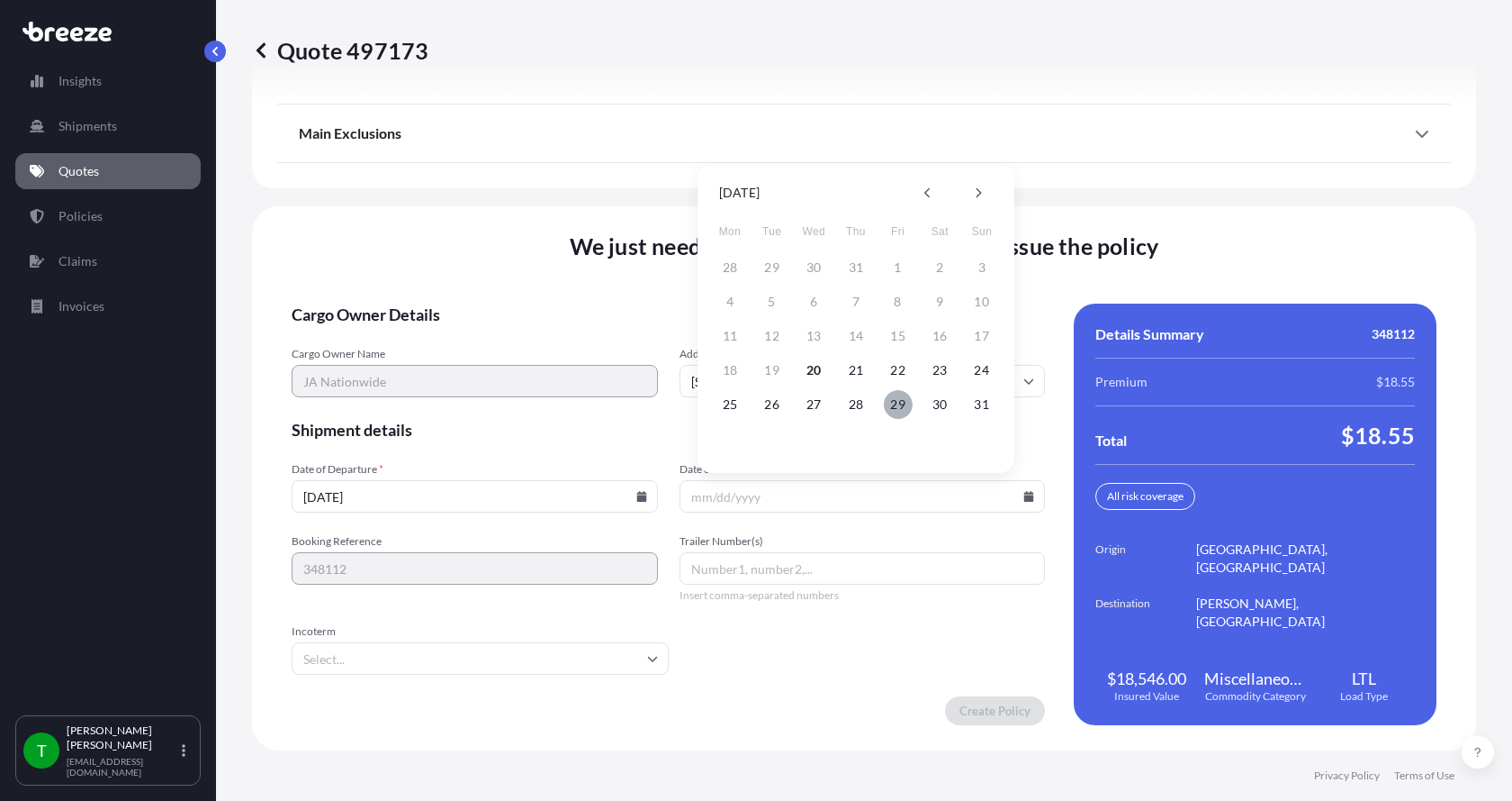
click at [902, 409] on button "29" at bounding box center [898, 404] width 29 height 29
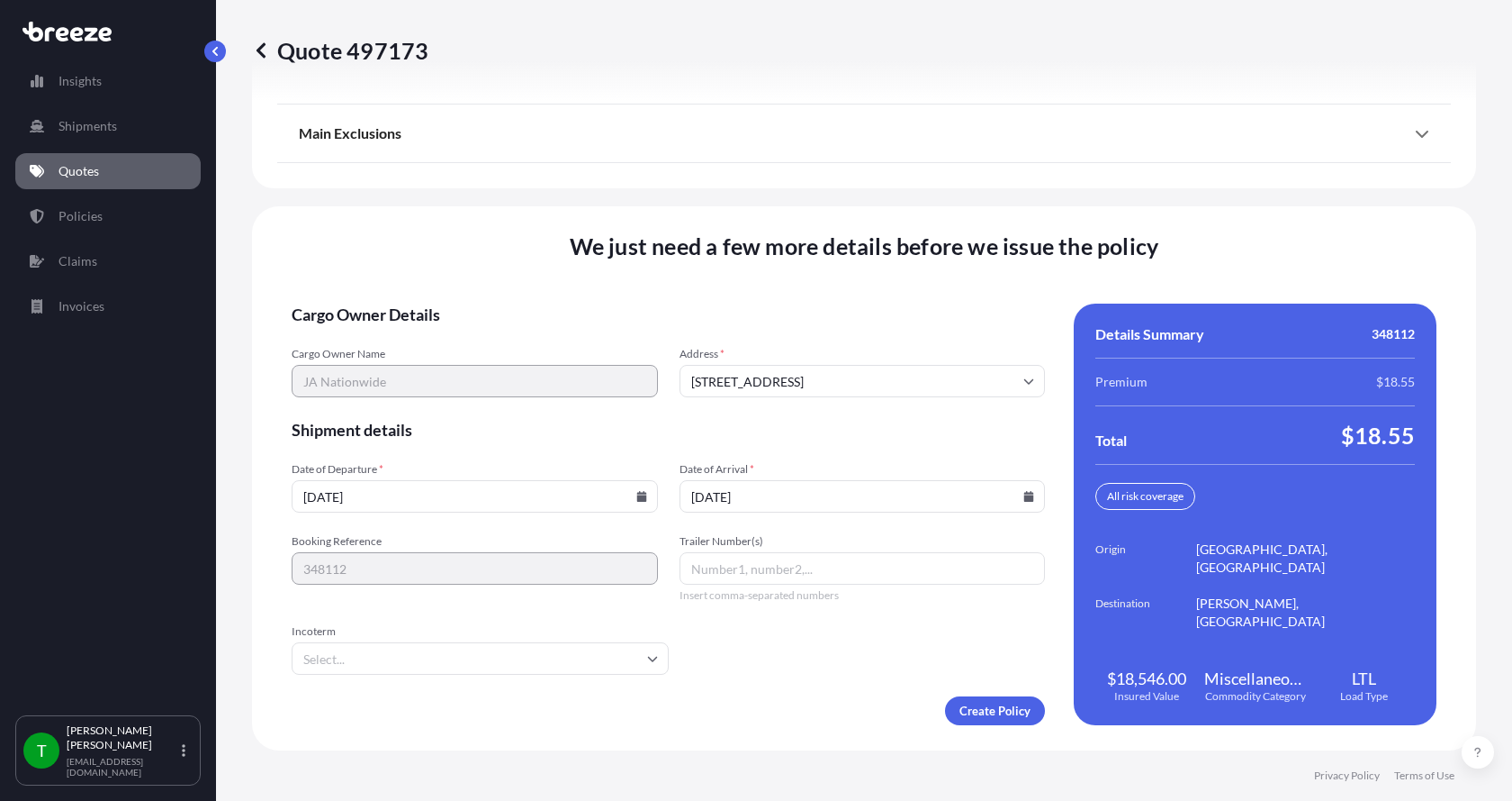
type input "[DATE]"
click at [899, 426] on button "29" at bounding box center [887, 433] width 22 height 16
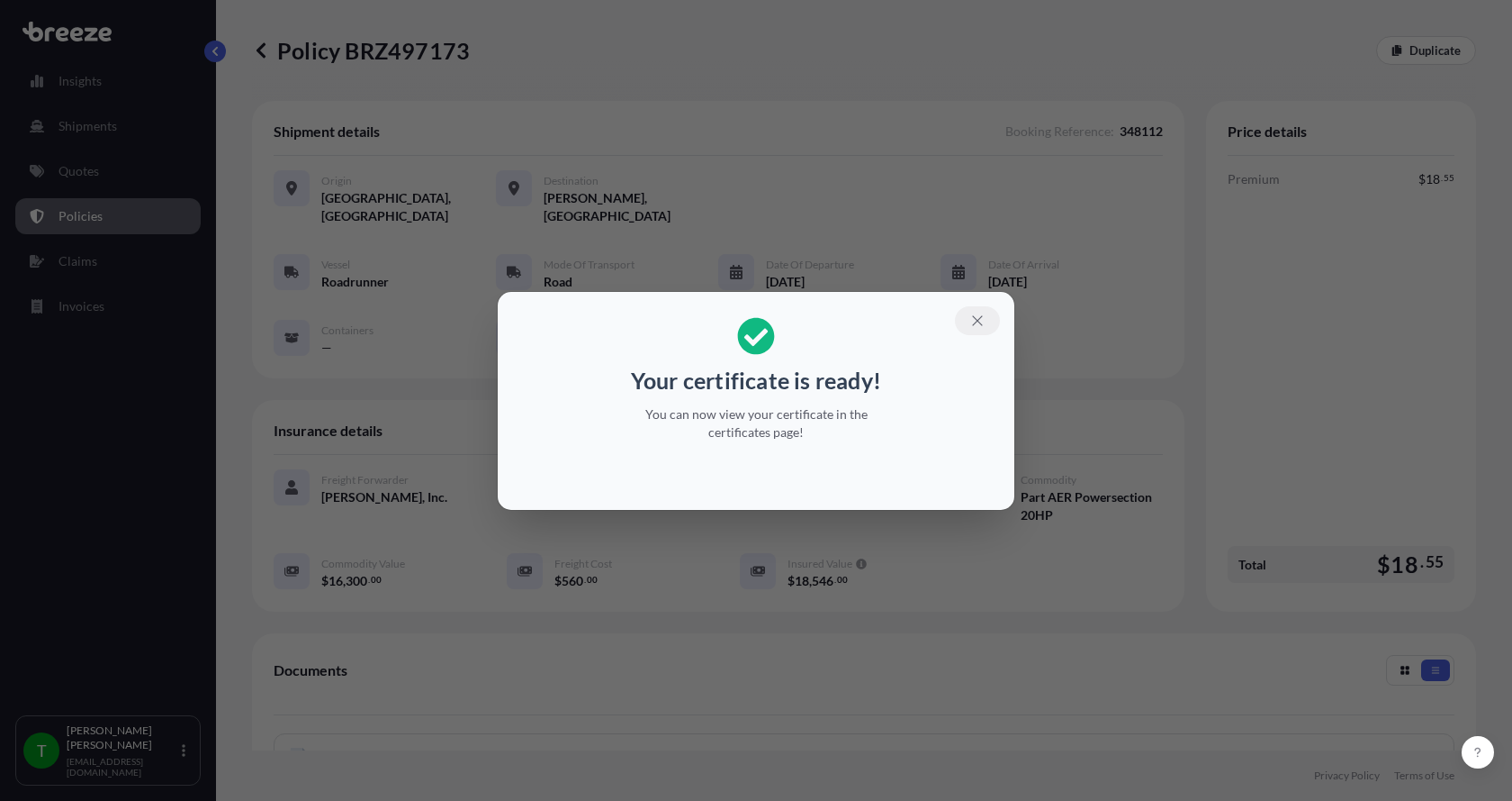
click at [976, 323] on icon "button" at bounding box center [977, 320] width 16 height 16
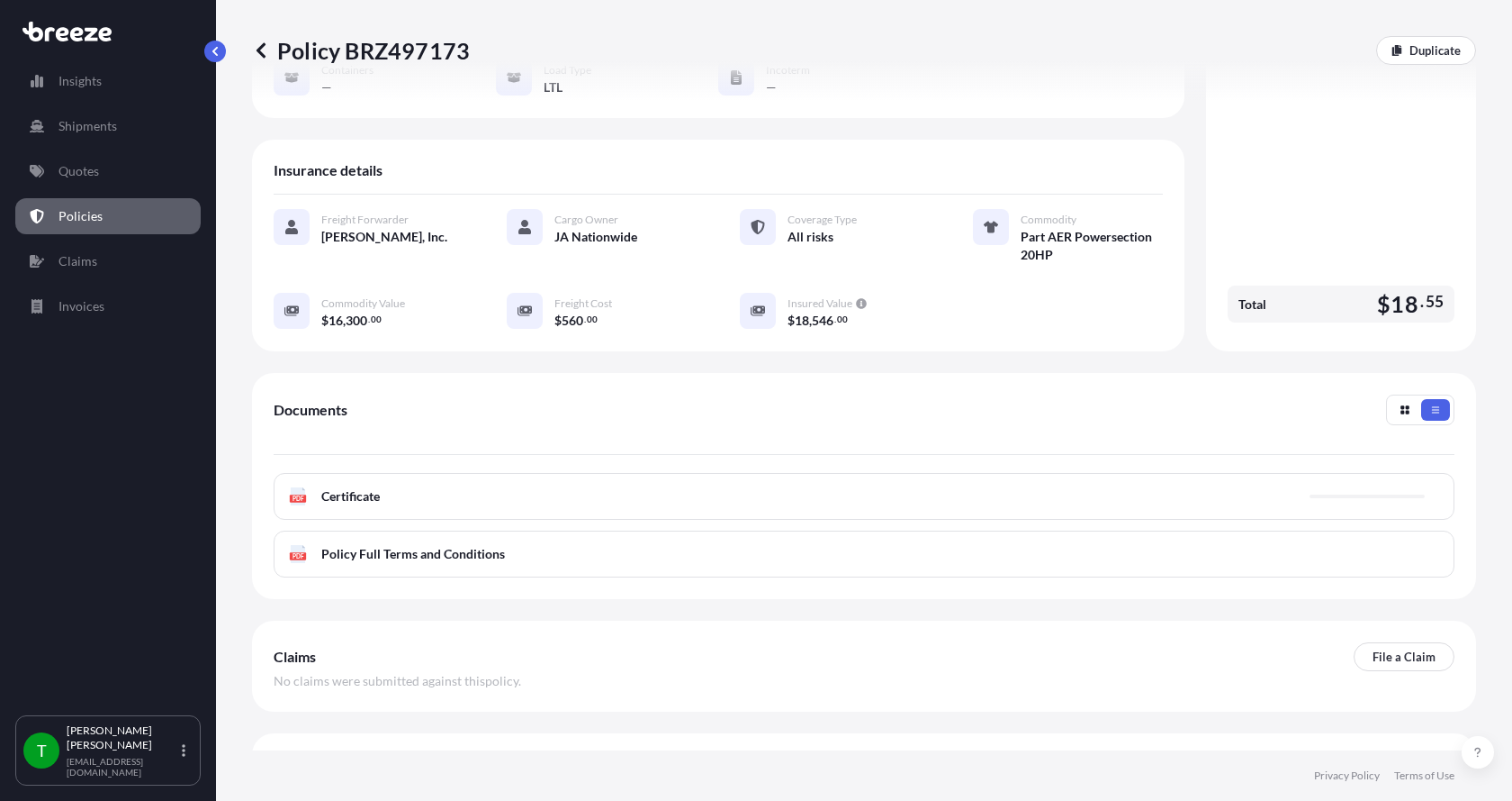
scroll to position [270, 0]
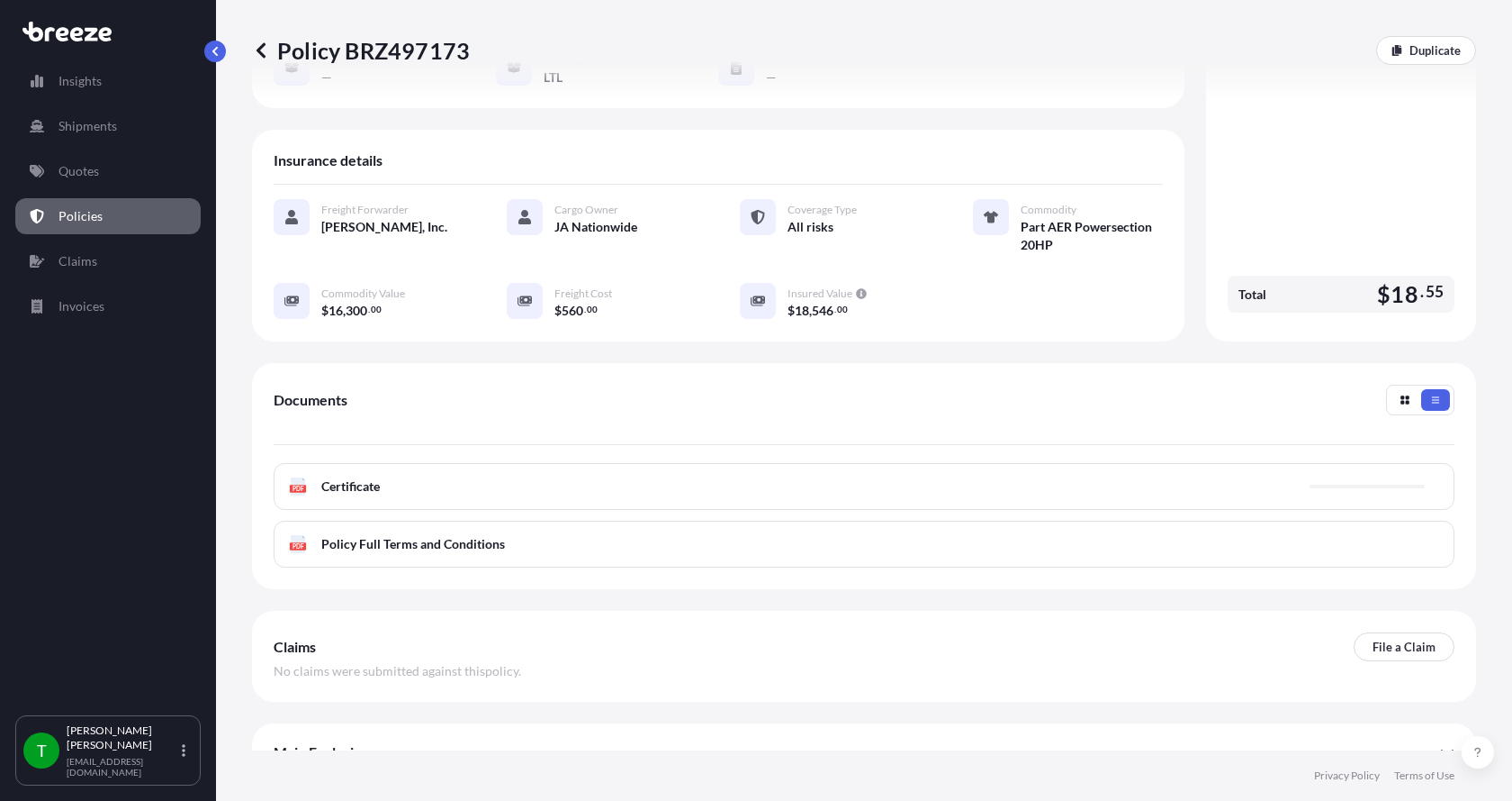
click at [304, 486] on text "PDF" at bounding box center [298, 489] width 11 height 7
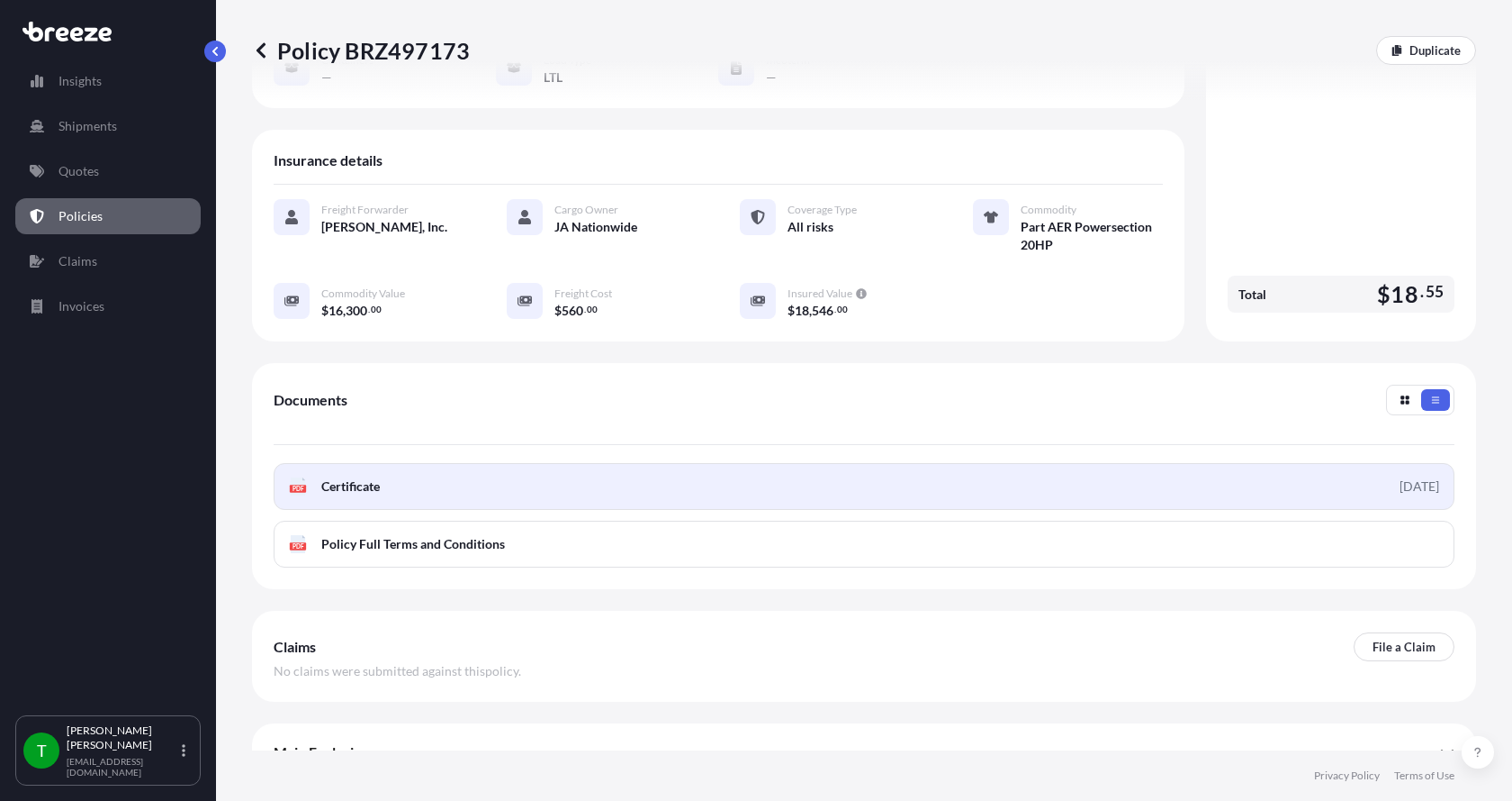
click at [293, 477] on icon at bounding box center [298, 486] width 15 height 18
